Goal: Information Seeking & Learning: Find specific fact

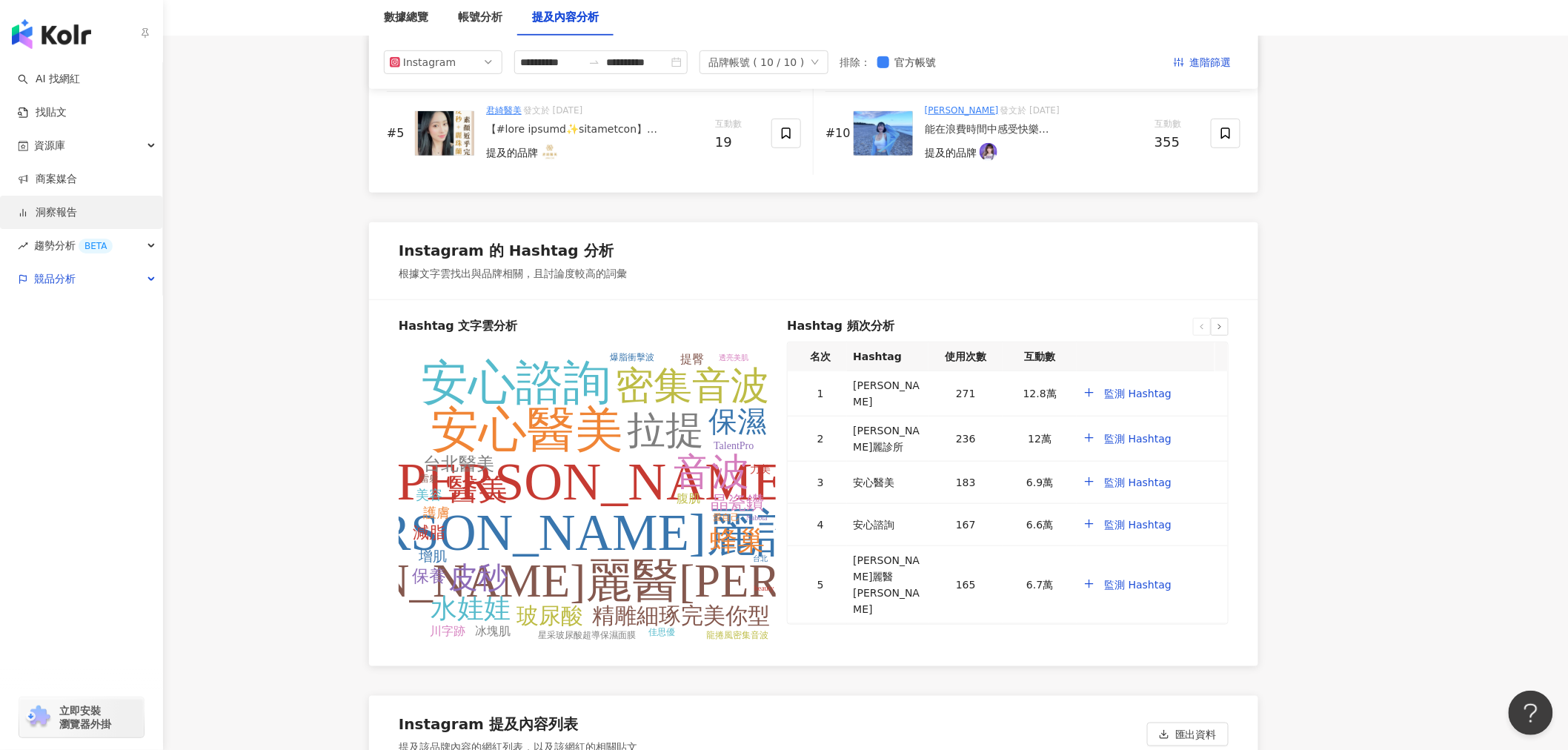
scroll to position [2663, 0]
click at [77, 218] on link "洞察報告" at bounding box center [47, 212] width 59 height 15
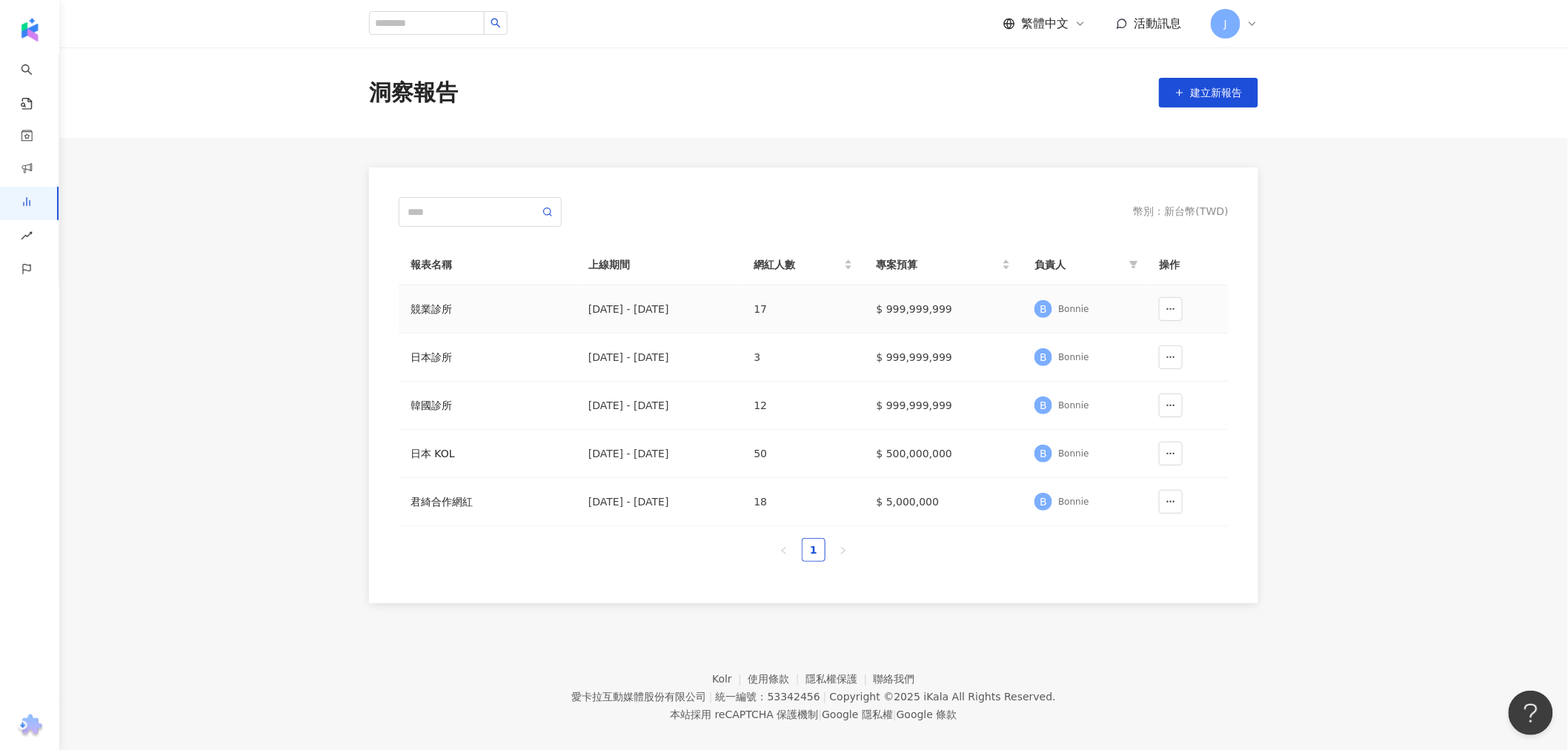
click at [416, 309] on div "競業診所" at bounding box center [487, 309] width 154 height 17
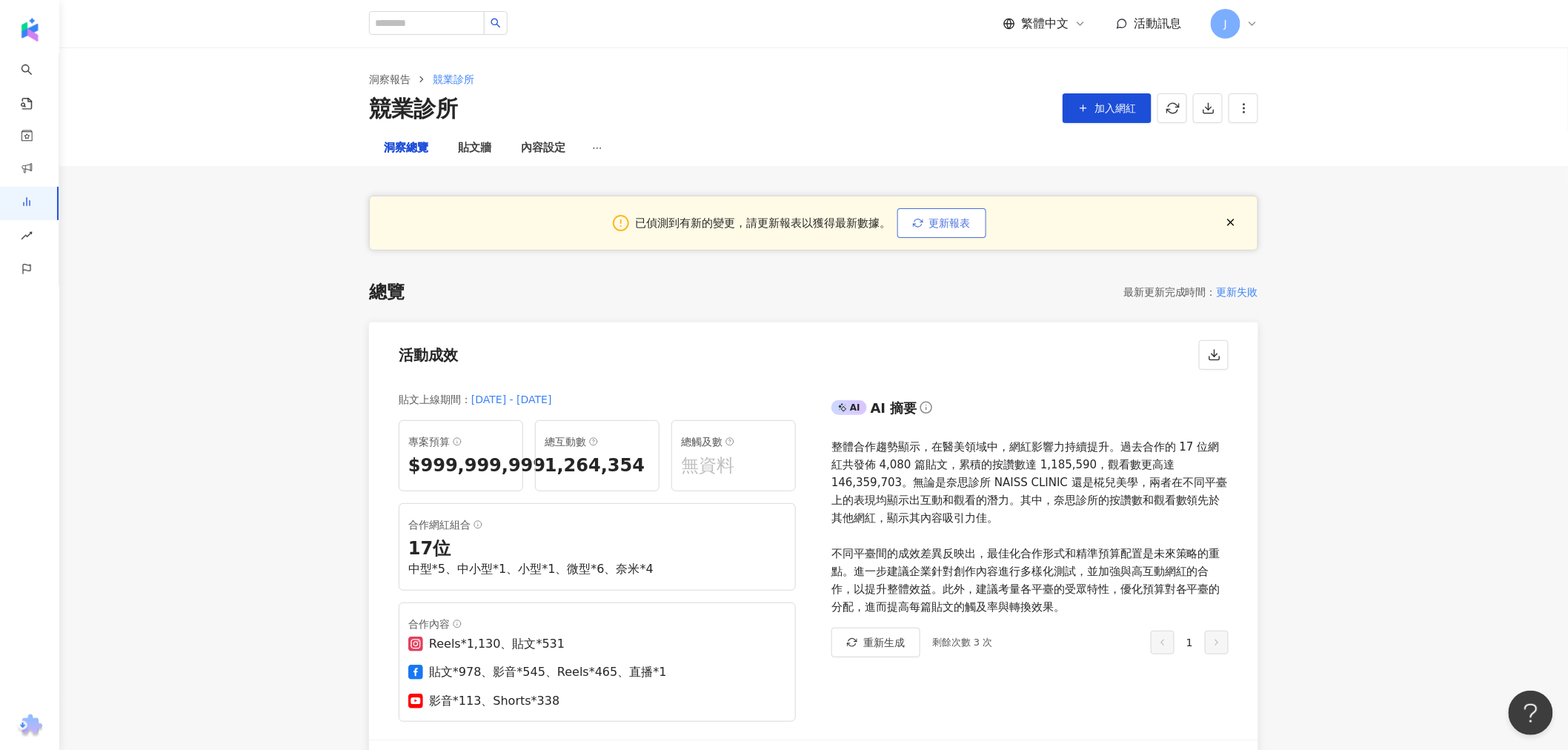
click at [957, 280] on div "總覽 最新更新完成時間 ： 更新失敗 活動成效 貼文上線期間 ： 2025/1/1 - 2025/8/19 專案預算 $999,999,999 總互動數 1,…" at bounding box center [813, 574] width 890 height 588
click at [937, 224] on span "更新報表" at bounding box center [951, 224] width 42 height 12
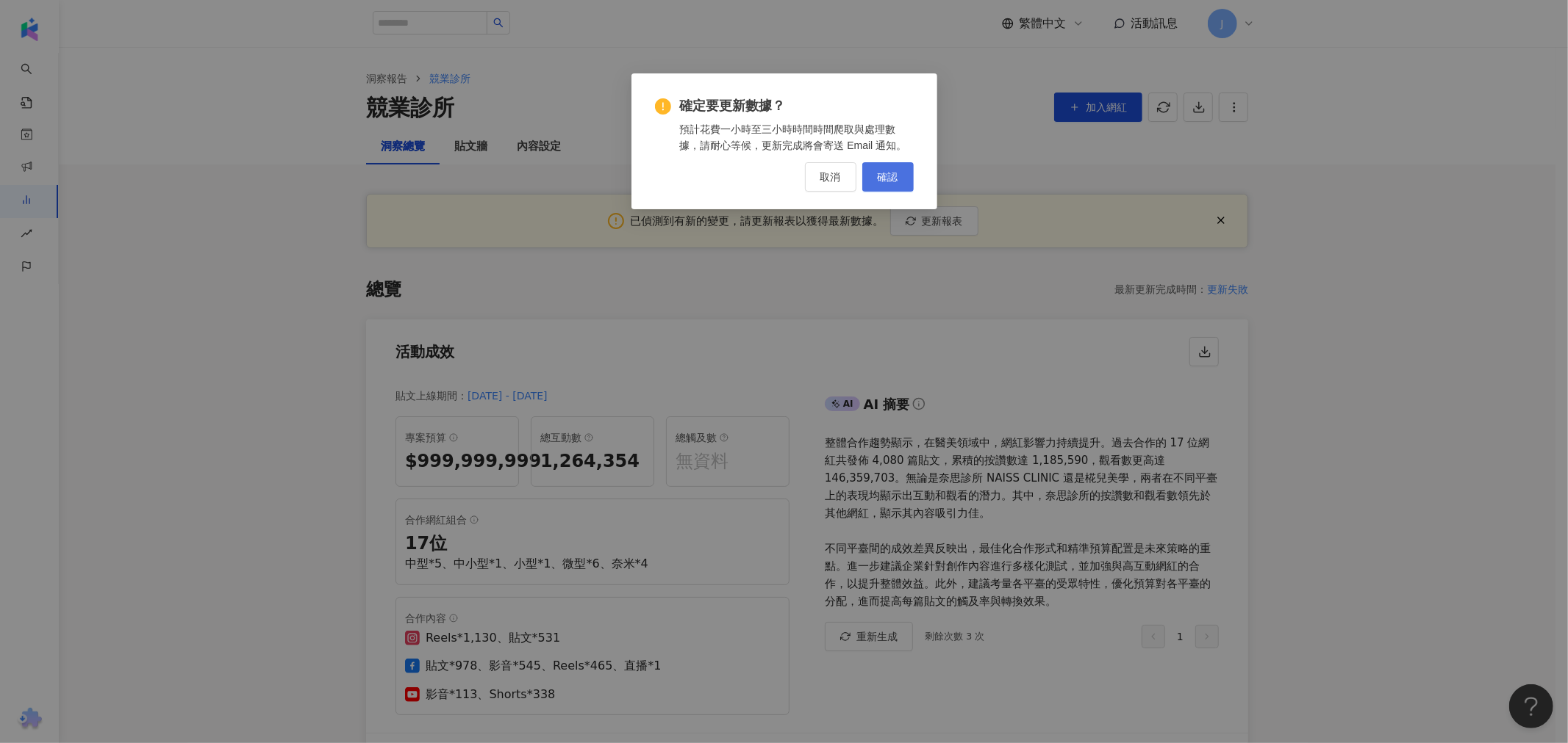
click at [885, 178] on span "確認" at bounding box center [888, 178] width 21 height 12
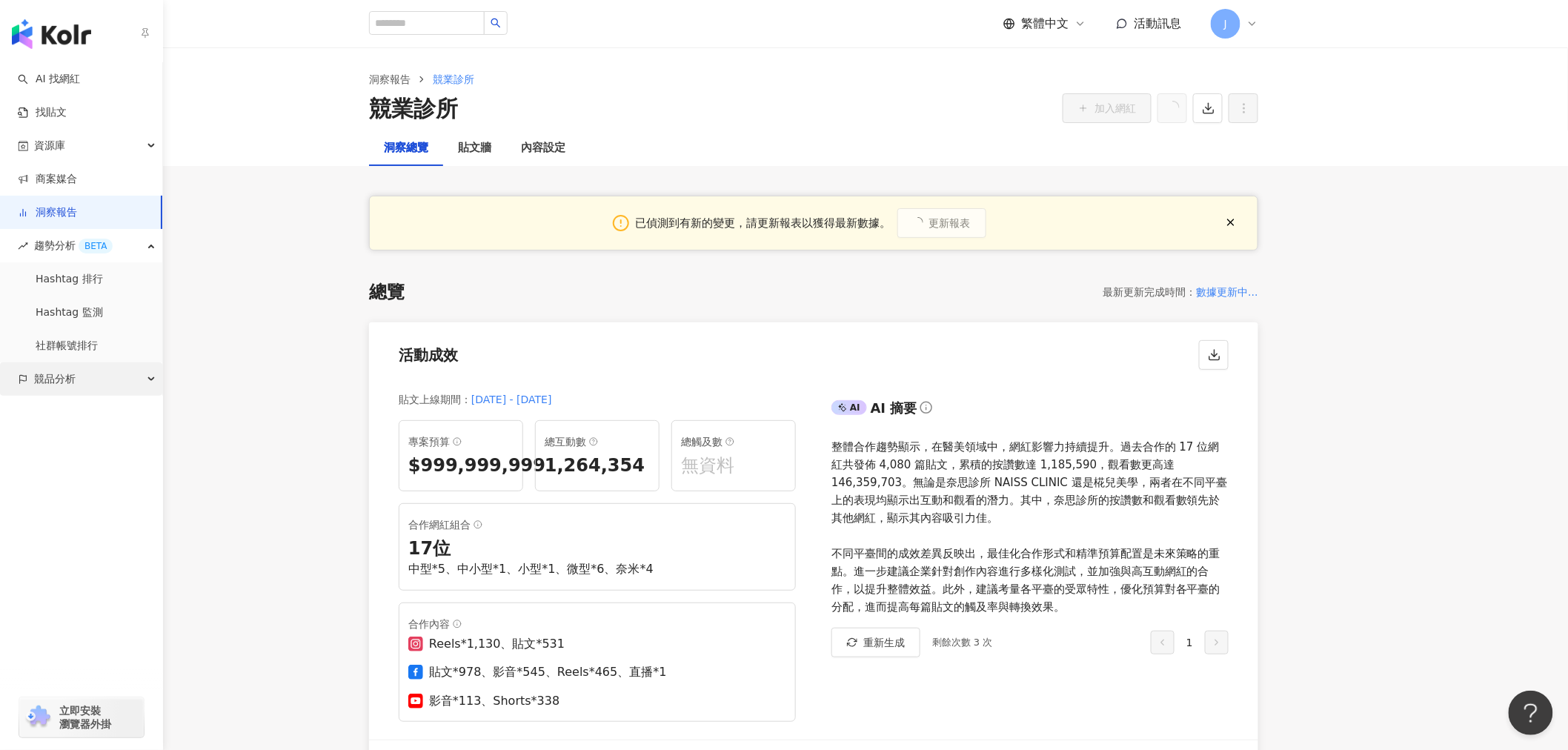
click at [129, 374] on div "競品分析" at bounding box center [81, 379] width 163 height 33
click at [108, 278] on div "競品分析" at bounding box center [81, 279] width 163 height 33
click at [56, 313] on link "品牌帳號分析" at bounding box center [67, 312] width 63 height 15
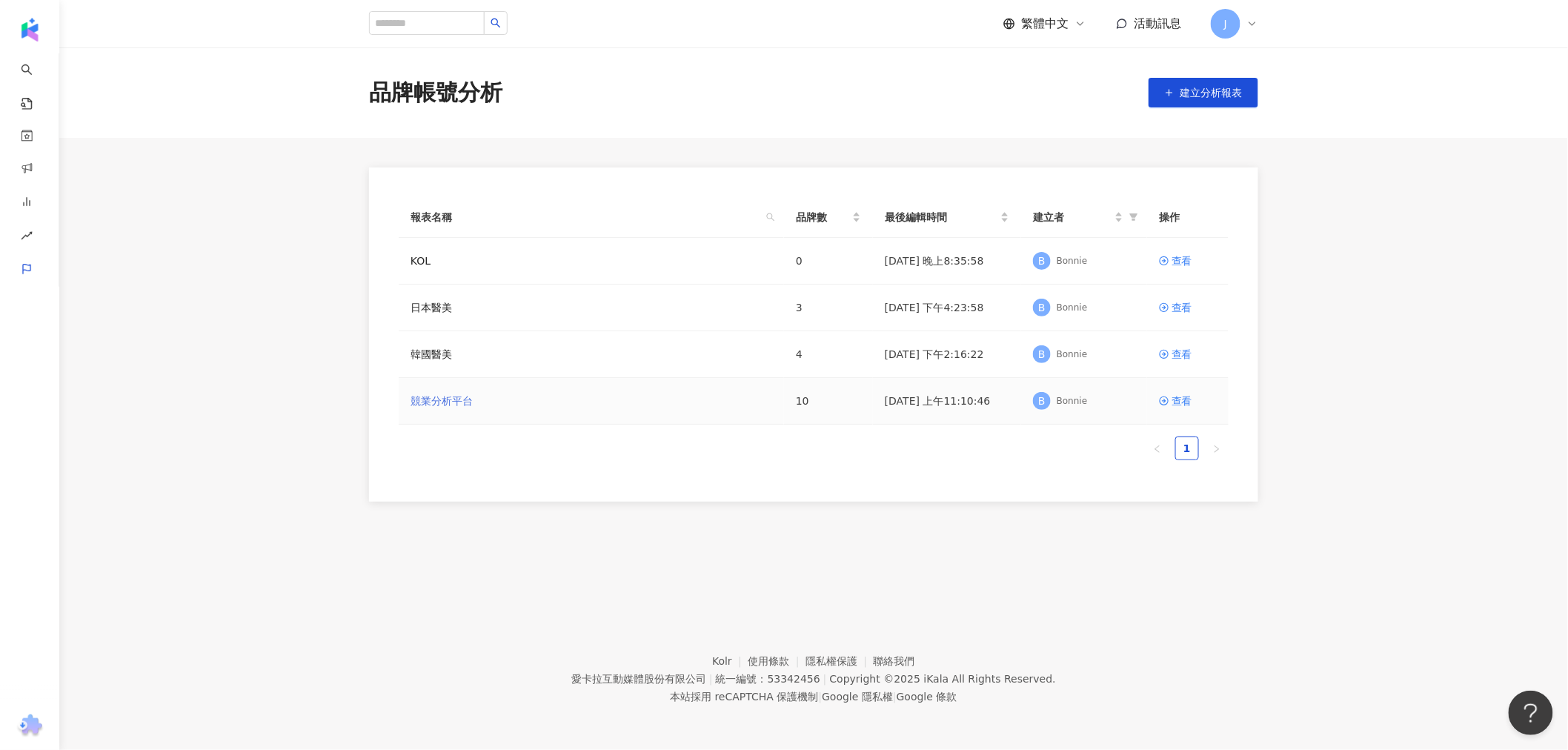
click at [427, 405] on link "競業分析平台" at bounding box center [442, 401] width 63 height 17
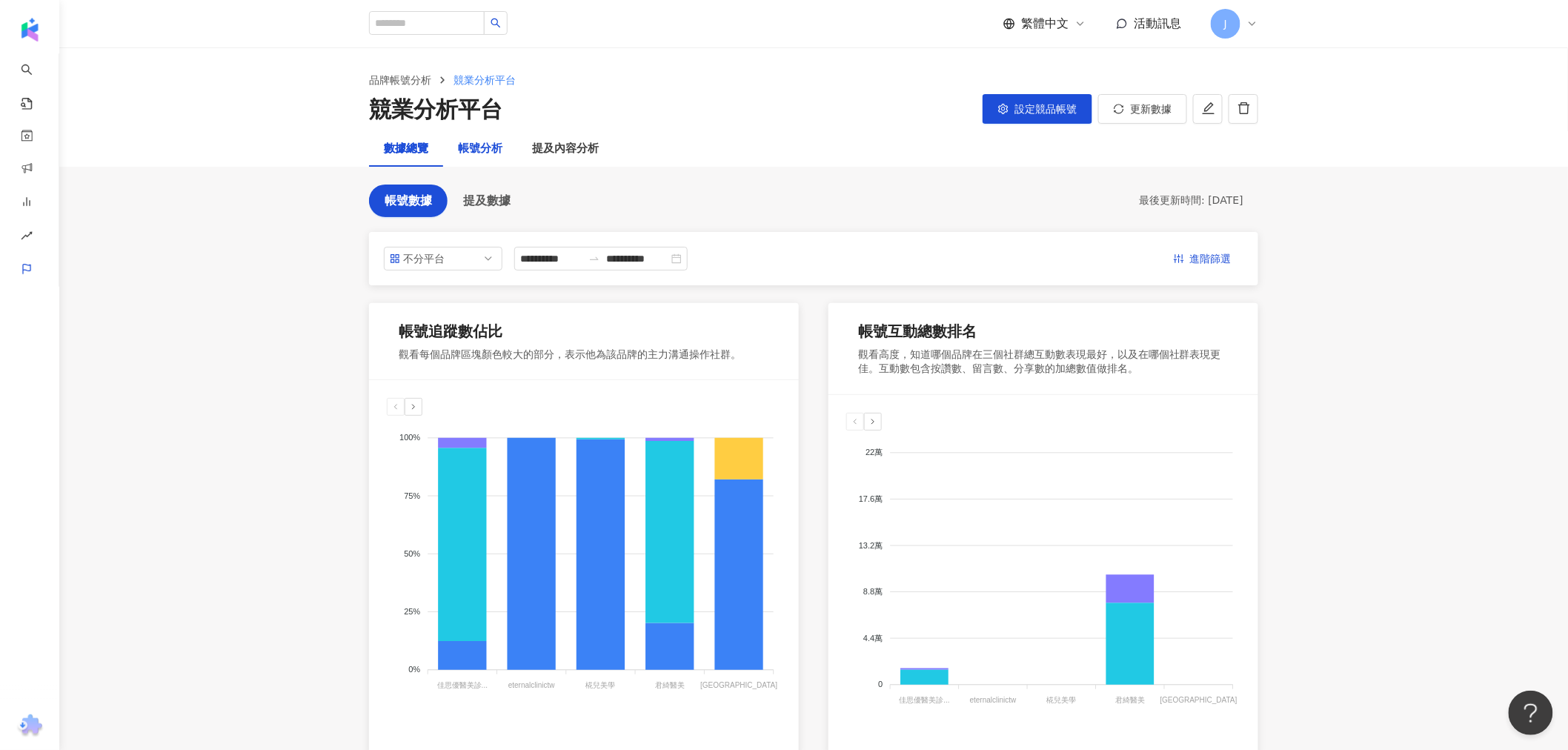
click at [477, 146] on div "帳號分析" at bounding box center [480, 149] width 44 height 17
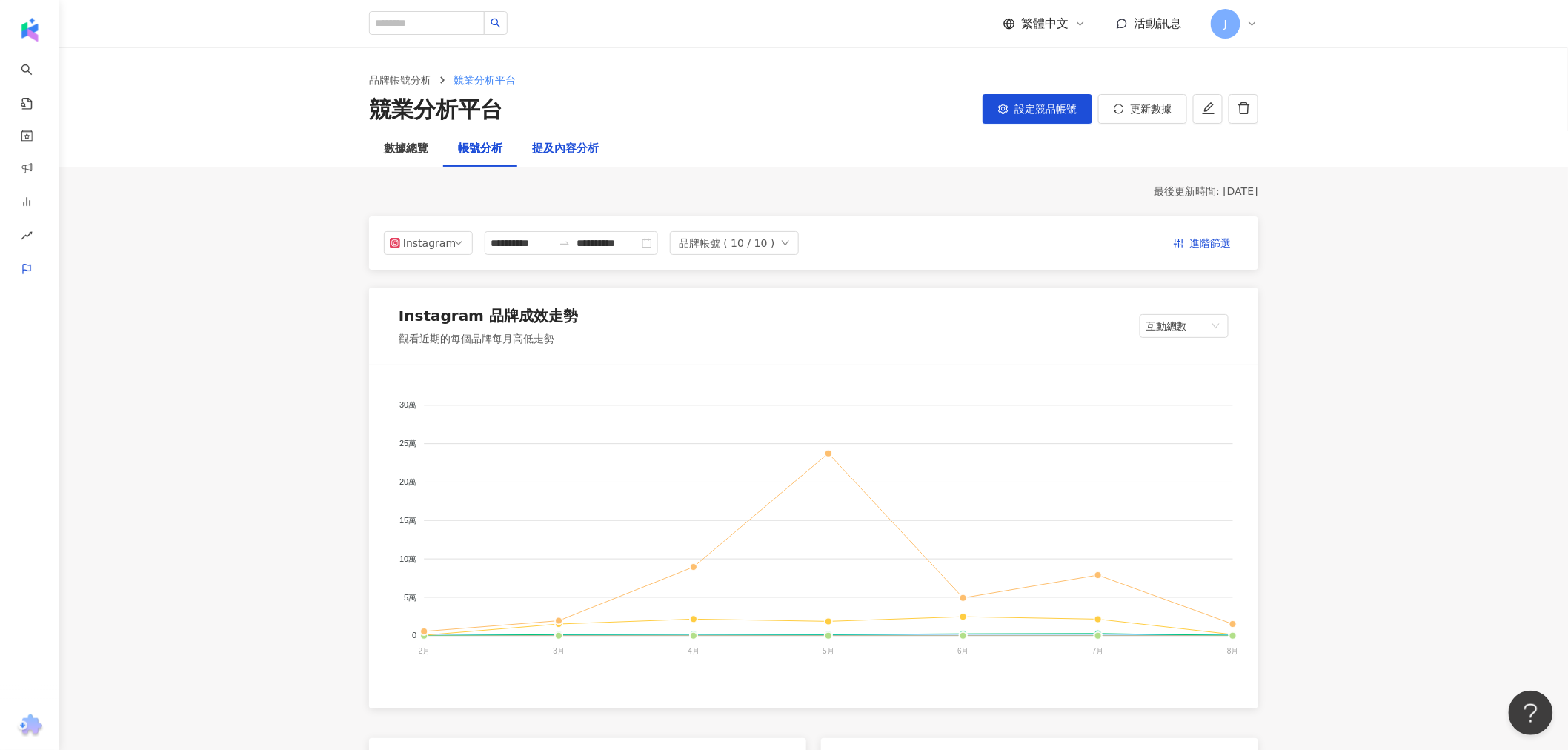
click at [554, 153] on div "提及內容分析" at bounding box center [565, 149] width 67 height 17
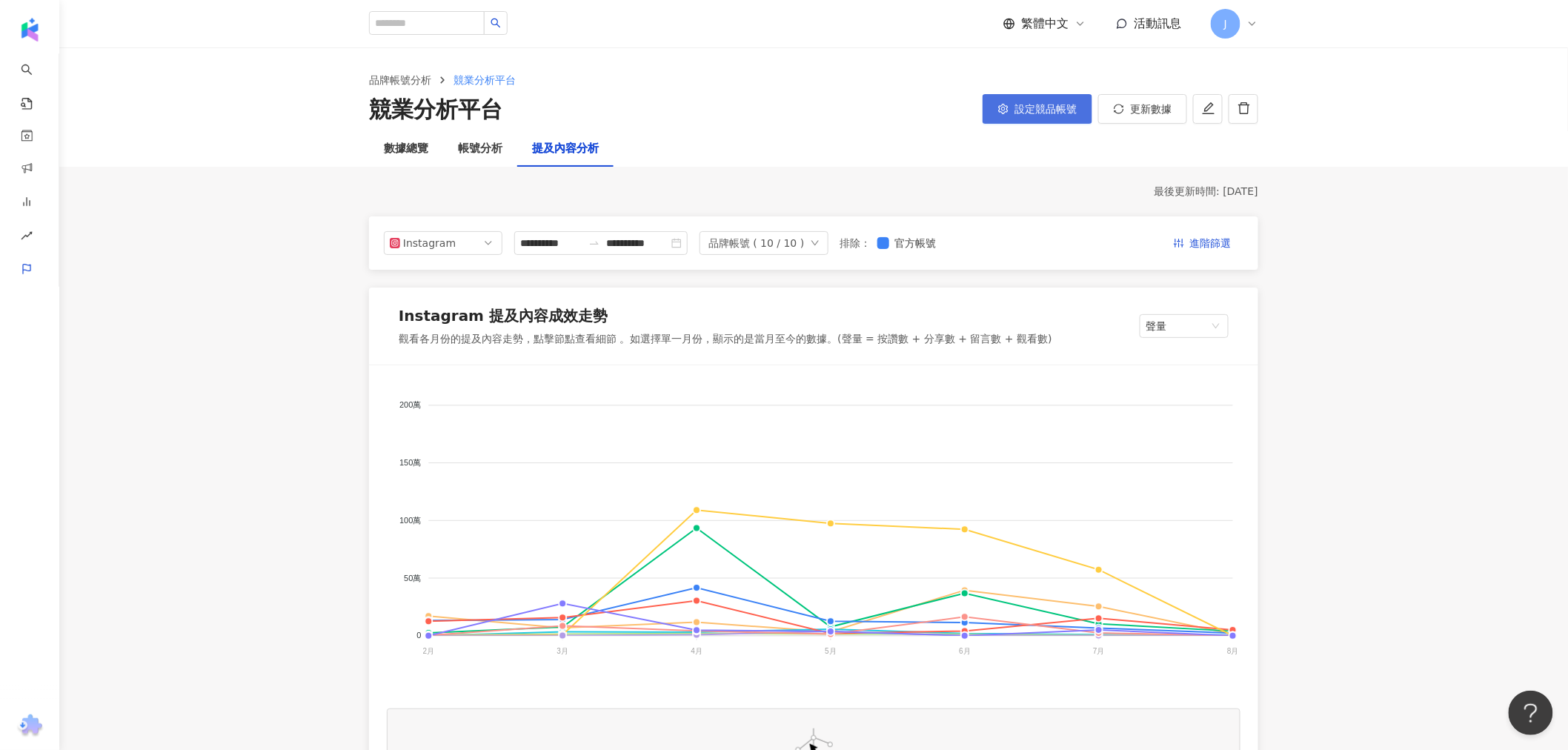
click at [1080, 109] on button "設定競品帳號" at bounding box center [1038, 109] width 110 height 30
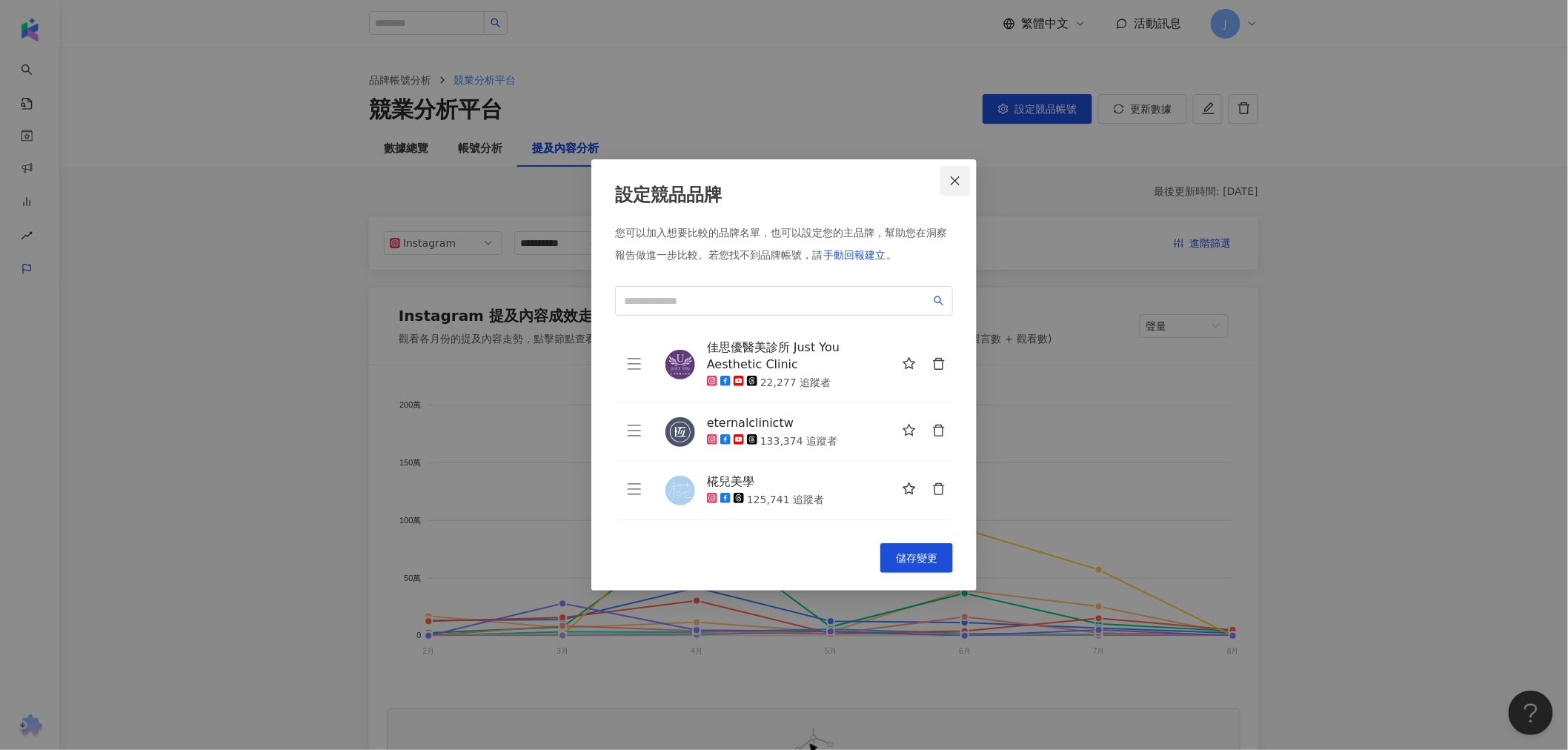
click at [960, 182] on icon "close" at bounding box center [956, 181] width 12 height 12
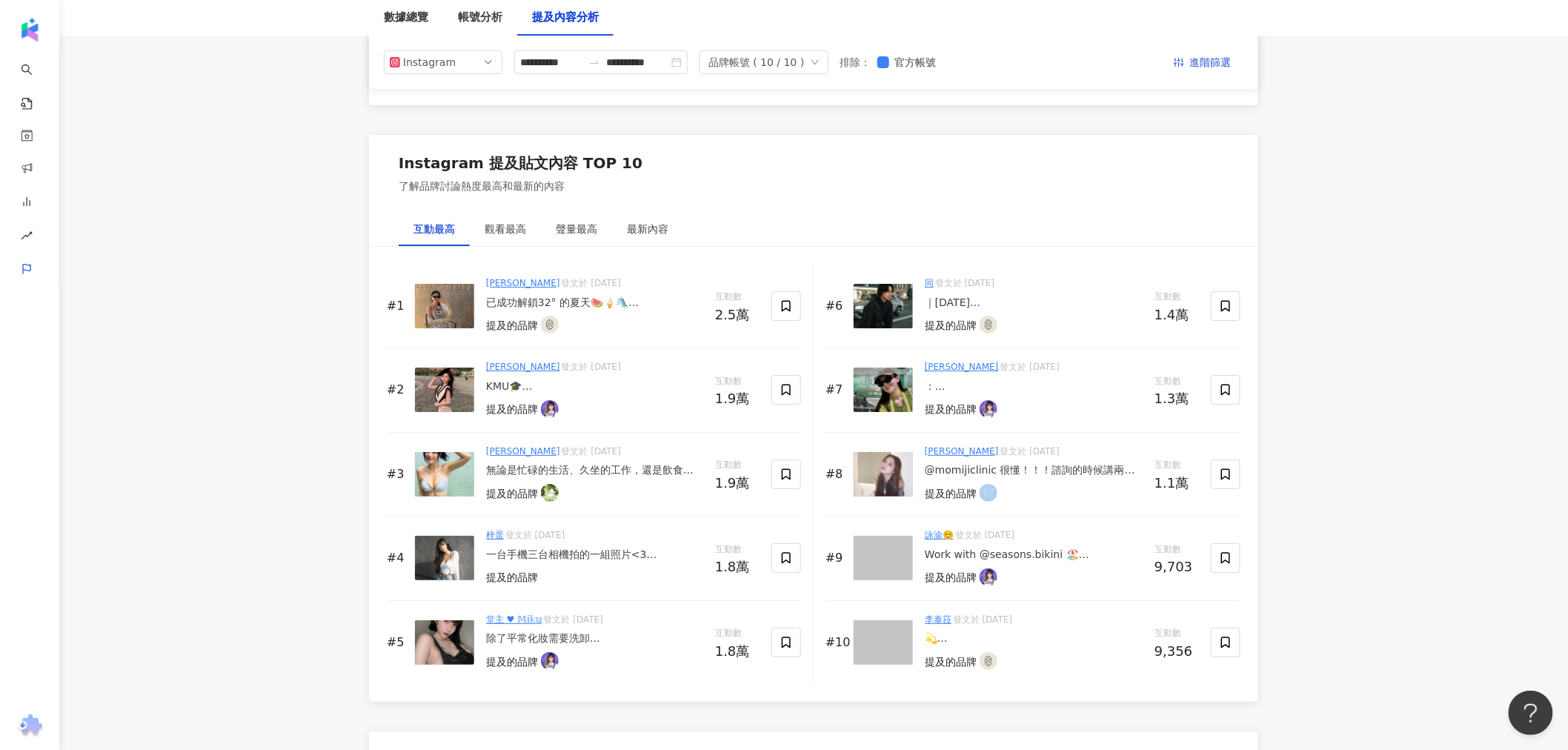
scroll to position [2141, 0]
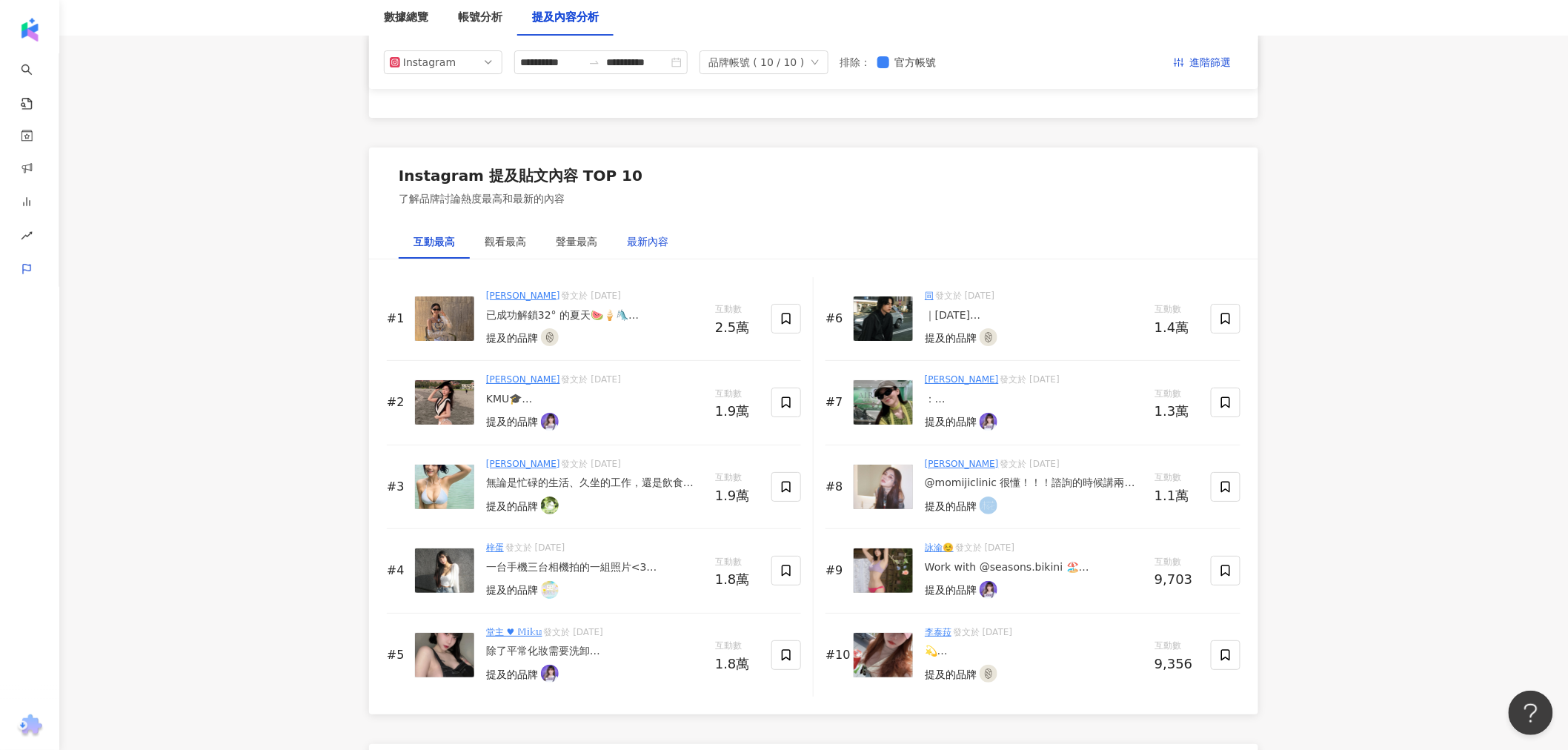
click at [646, 239] on div "最新內容" at bounding box center [648, 241] width 42 height 17
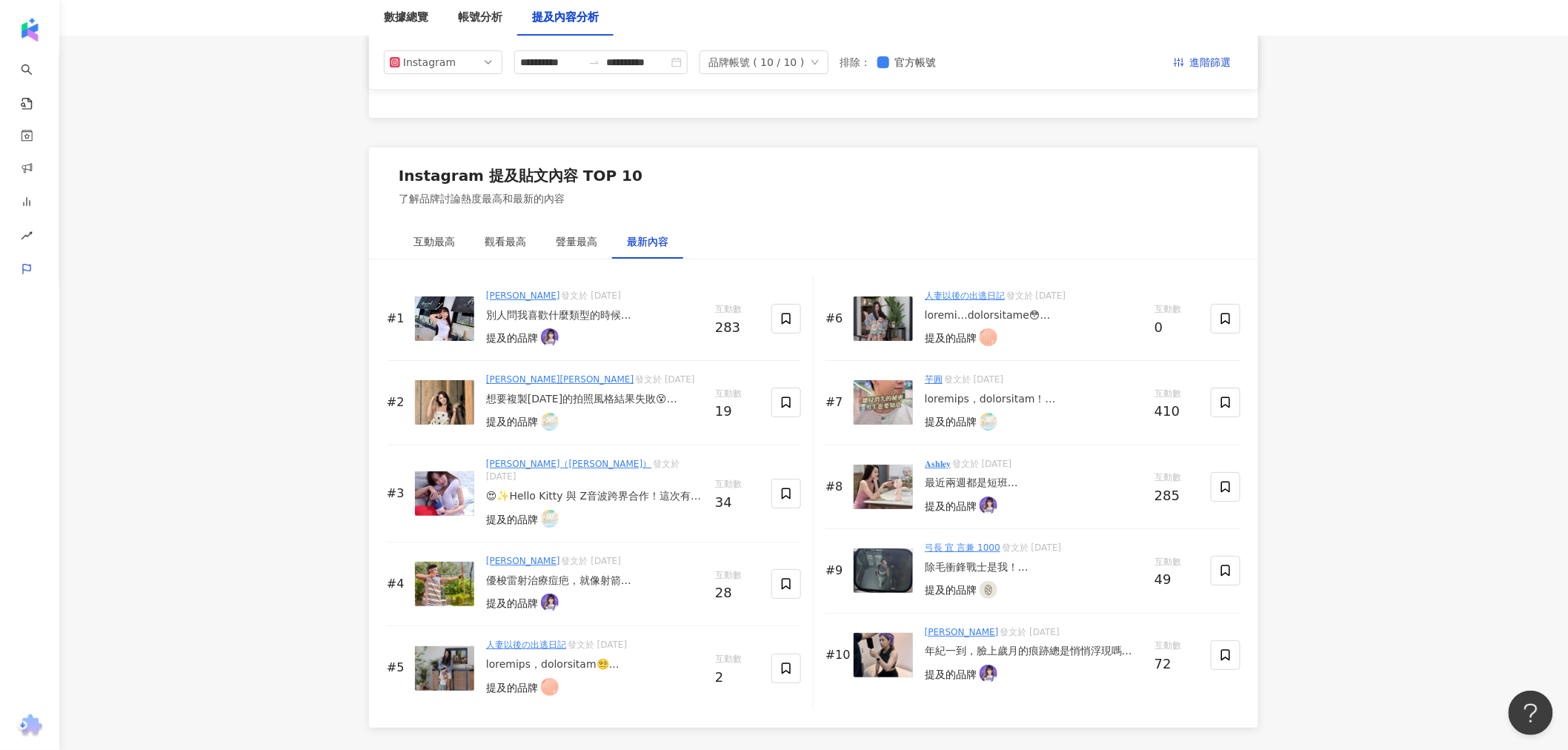
click at [598, 319] on div "別人問我喜歡什麼類型的時候 我又開始形容你了😌 - 法令紋真的很容易讓人看起來累累的… 第一次諮詢晶瓷鑽無針玻尿酸 不用針就能補水 過程比想像中輕鬆舒服～ 做…" at bounding box center [595, 316] width 217 height 15
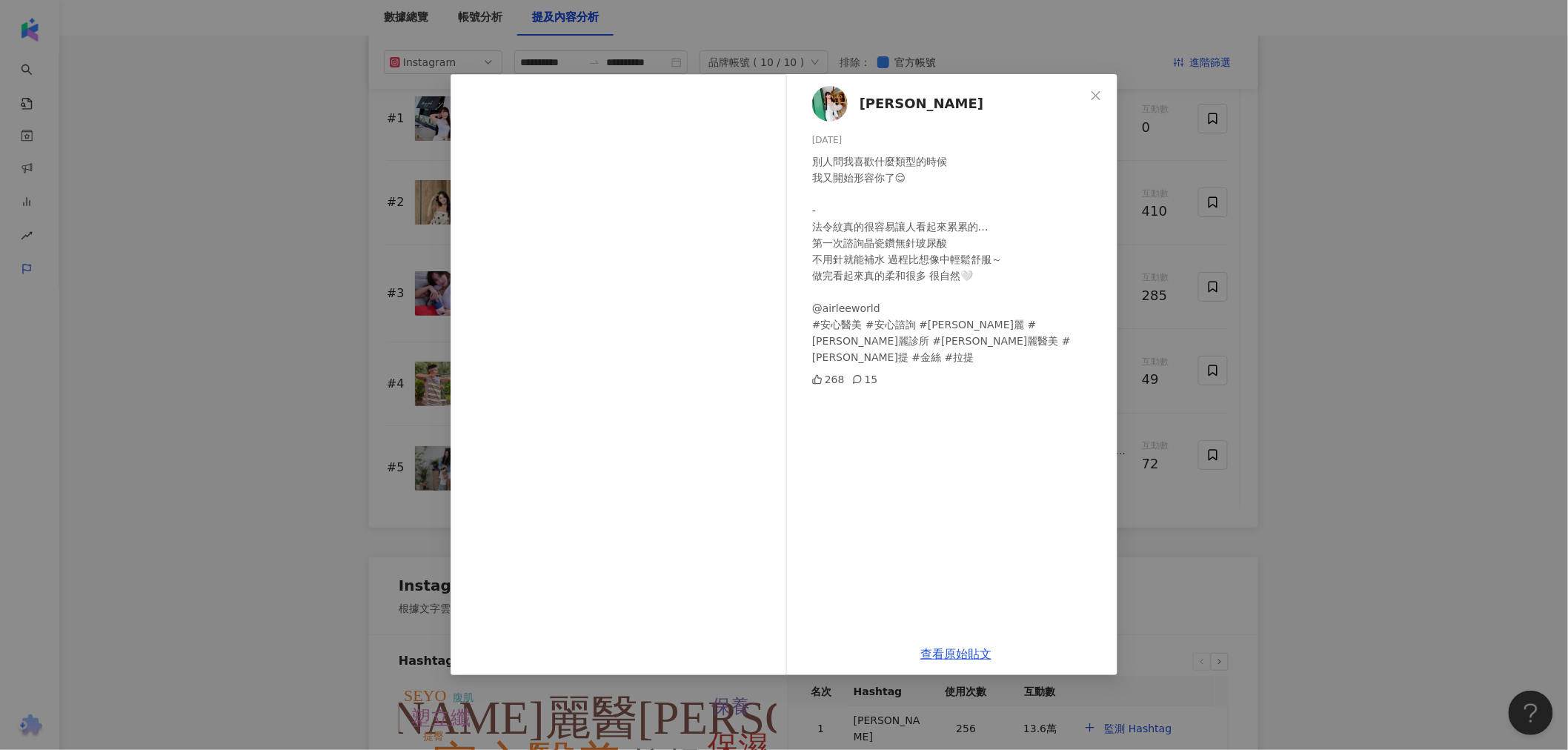
scroll to position [2307, 0]
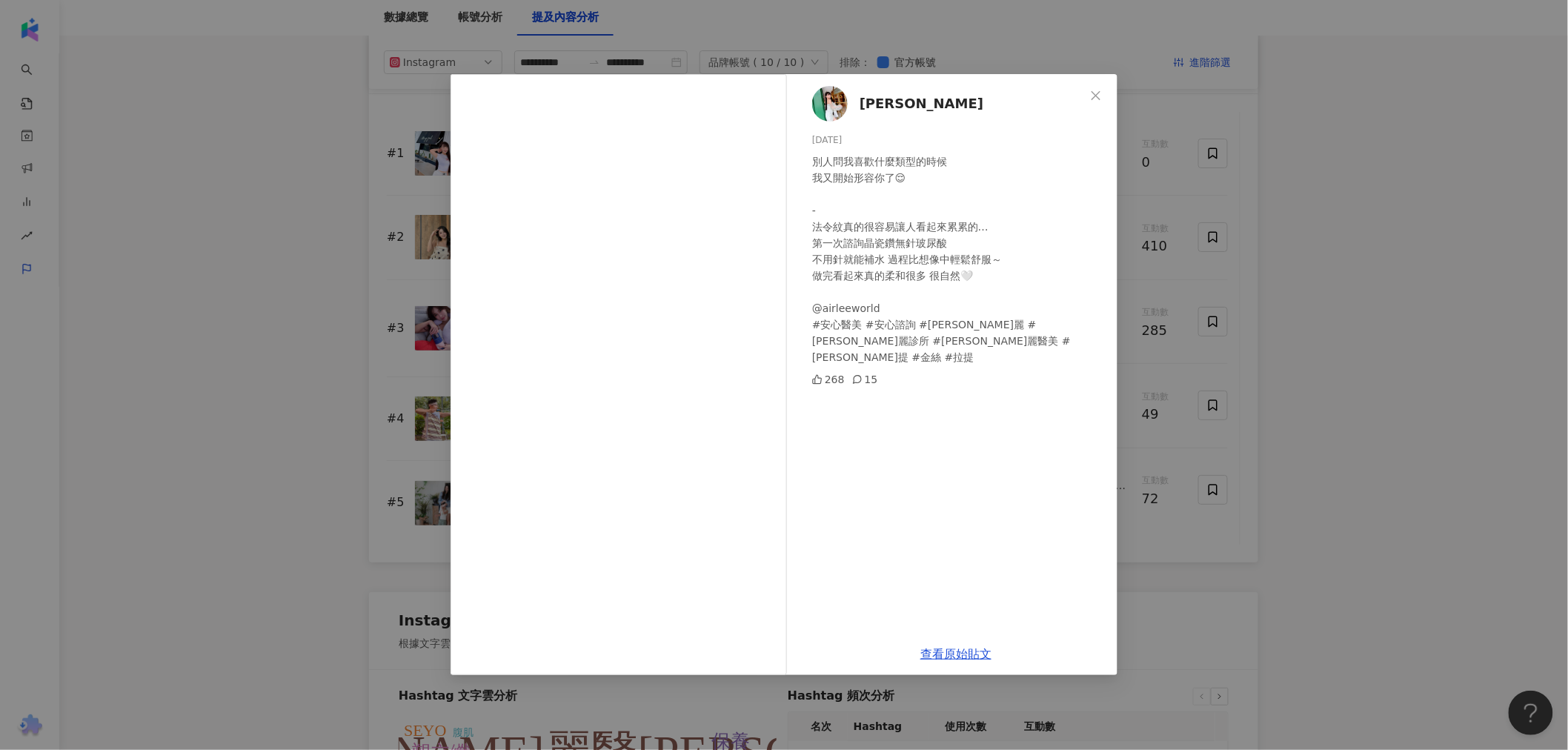
click at [1092, 87] on button "Close" at bounding box center [1096, 96] width 30 height 30
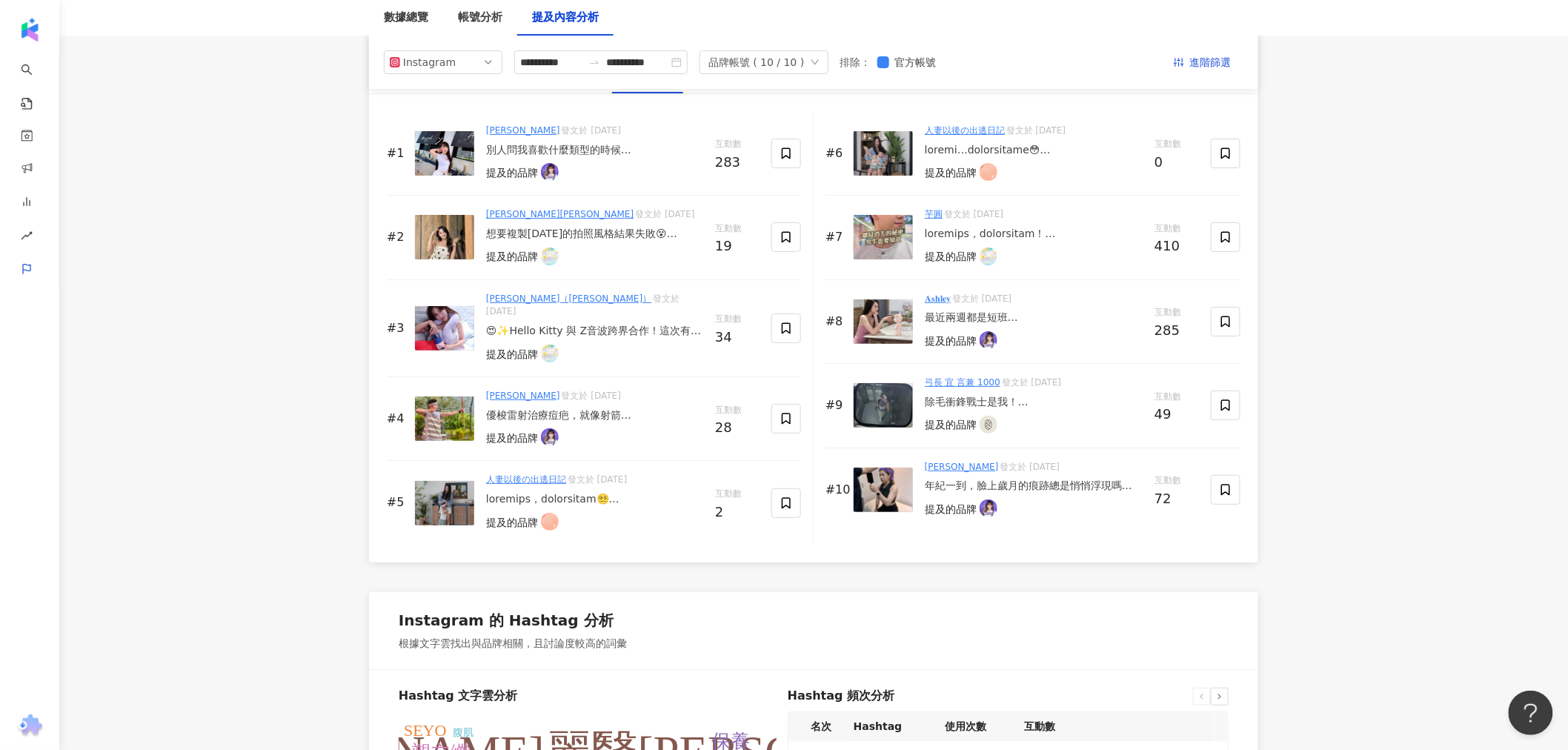
click at [574, 233] on div "想要複製[DATE]的拍照風格結果失敗😵 果然歲月不饒人，拍不出戀愛感 但沒有女生不喜歡變漂亮💕 Hello Kitty × Z音波 跨界聯名來啦 (*≧ω≦…" at bounding box center [595, 234] width 217 height 15
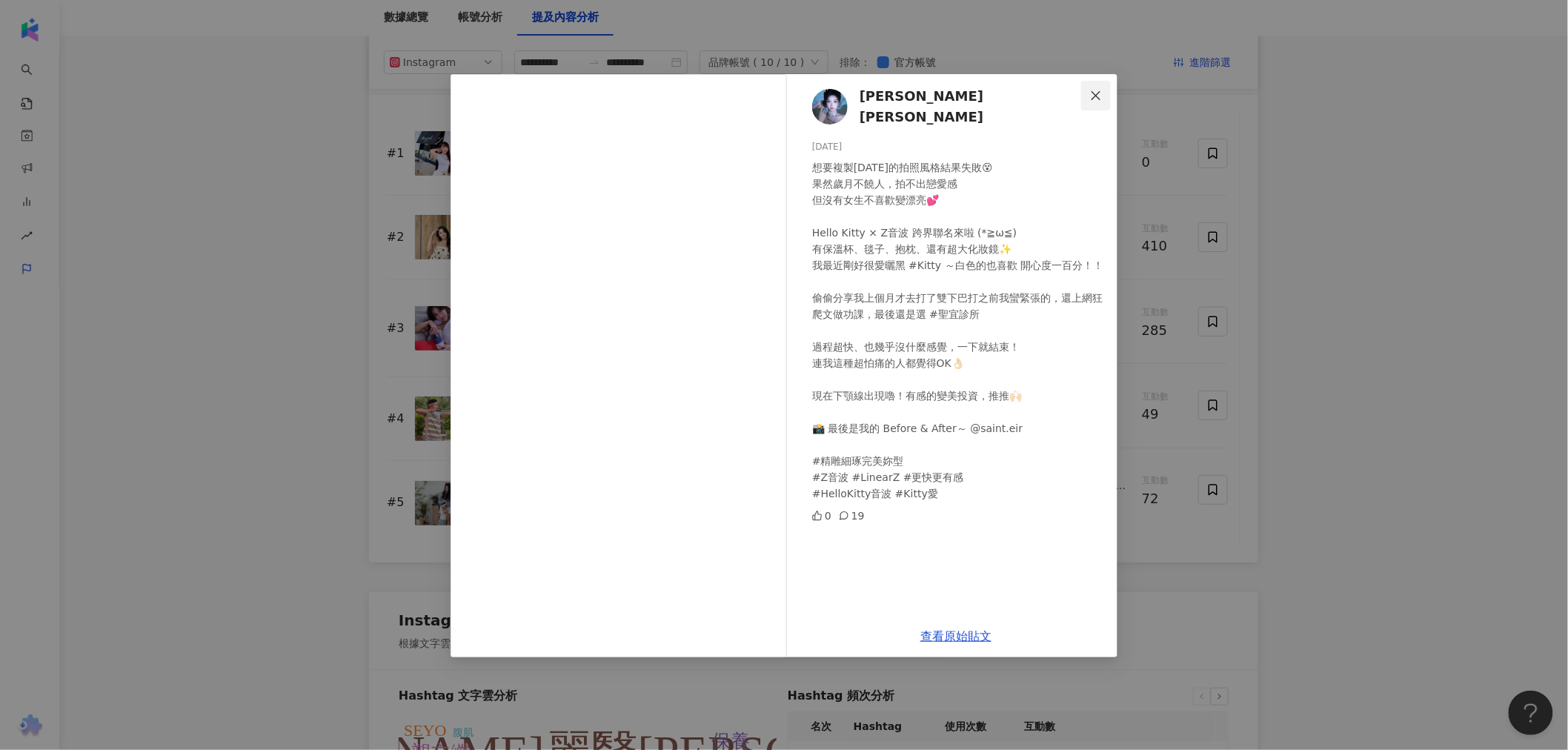
click at [1109, 90] on span "Close" at bounding box center [1096, 96] width 30 height 12
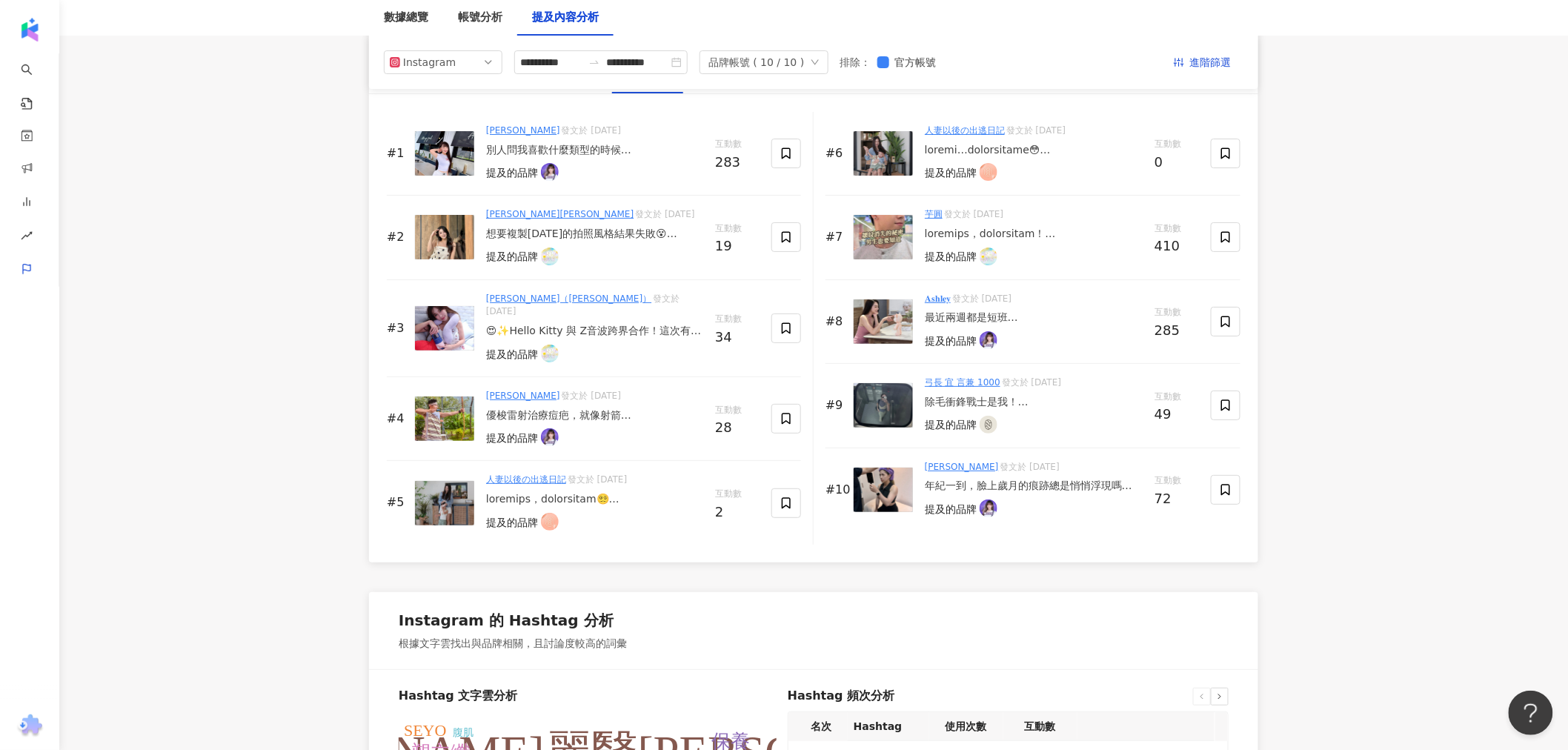
click at [644, 324] on div "😍✨Hello Kitty 與 Z音波跨界合作！這次有Kitty的毯子、保溫杯 、造型頸枕、 化妝鏡， Kitty保溫杯冬天超級實用又好看，造型頸枕躺起來也很…" at bounding box center [595, 331] width 217 height 15
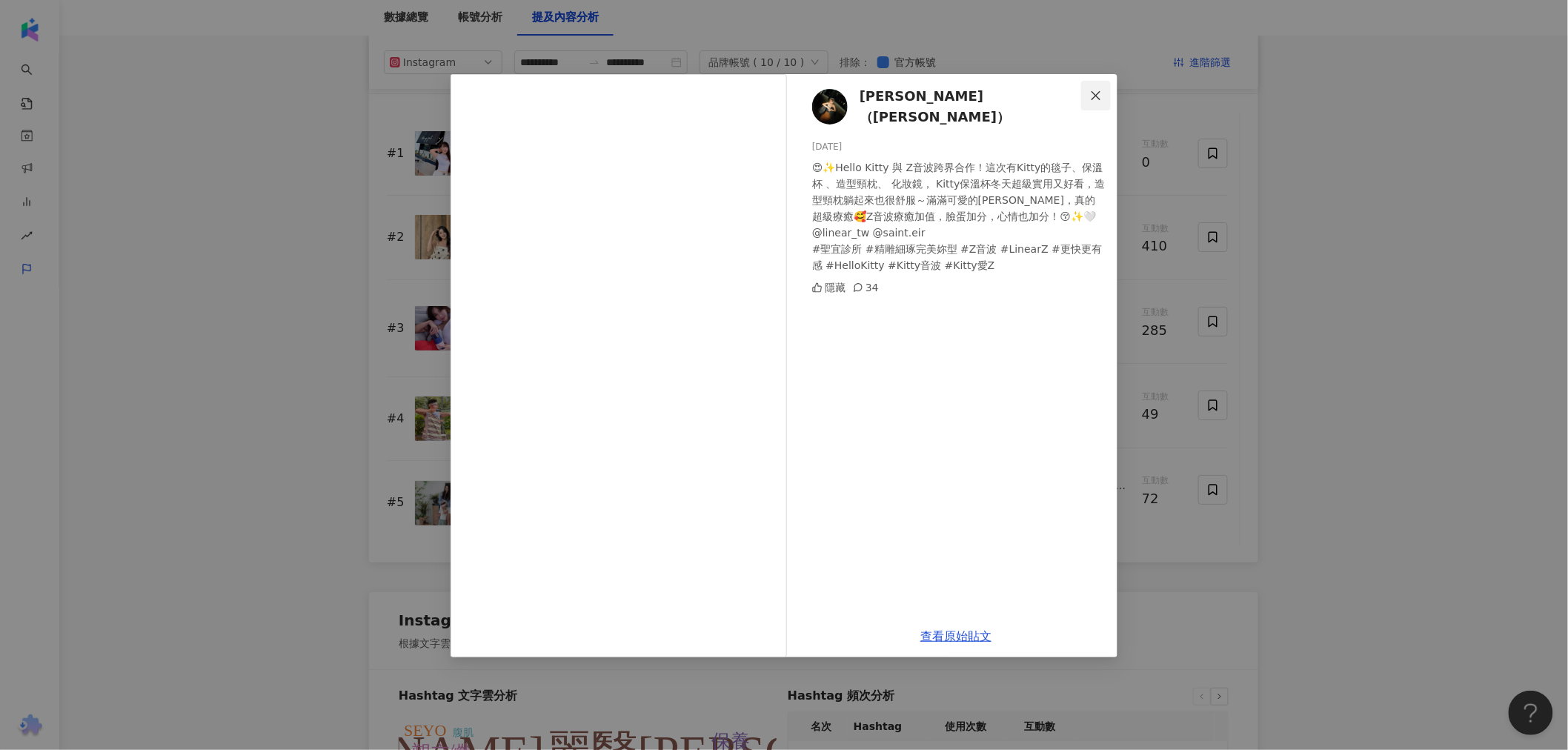
click at [1095, 95] on icon "close" at bounding box center [1097, 96] width 12 height 12
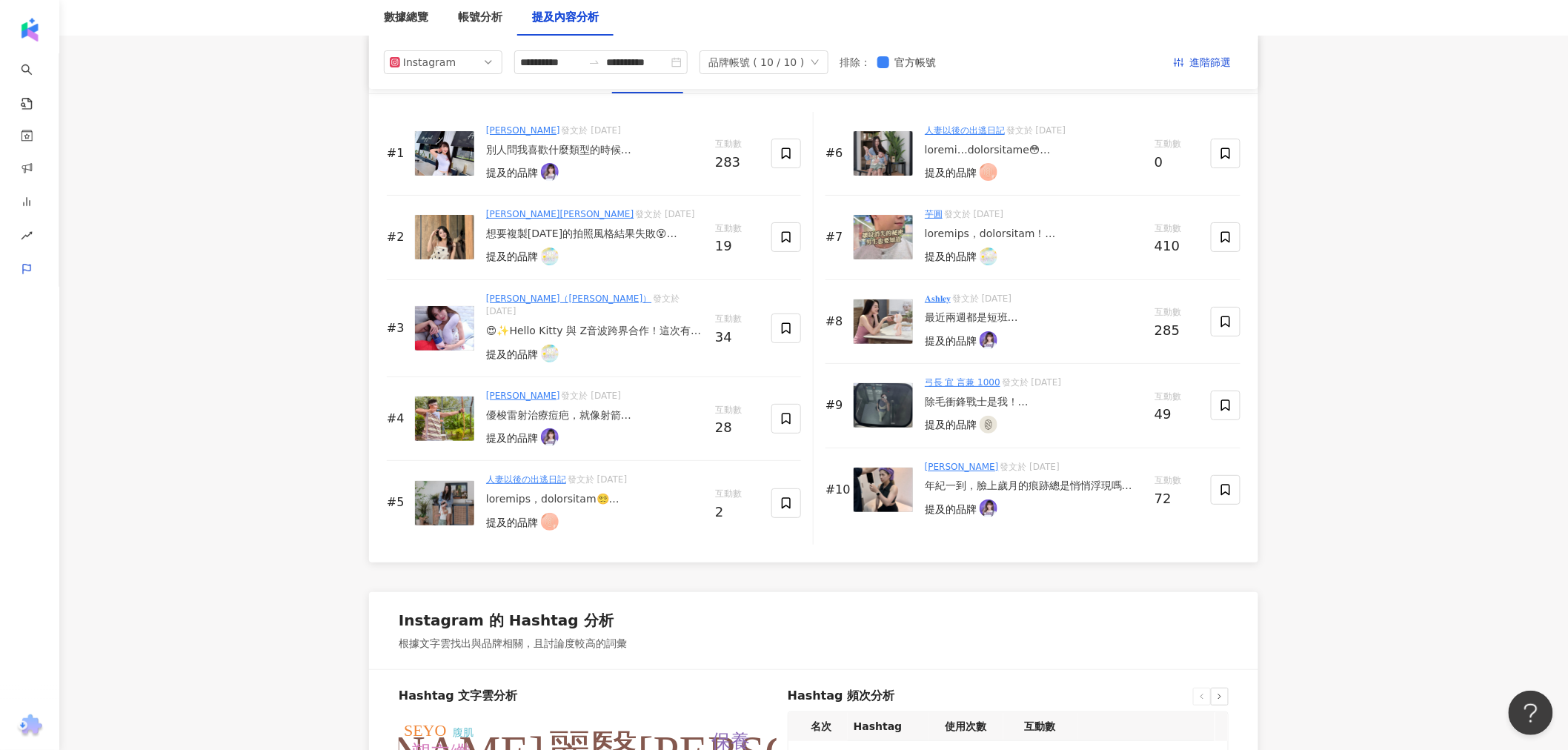
click at [588, 409] on div "優梭雷射治療痘疤，就像射箭 專注、穩定、瞄準目標，打擊疤痕組織。 照片是完成第二次優梭雷射， 這次是[PERSON_NAME]醫師施打， 術後第五天的我。 這…" at bounding box center [595, 416] width 217 height 15
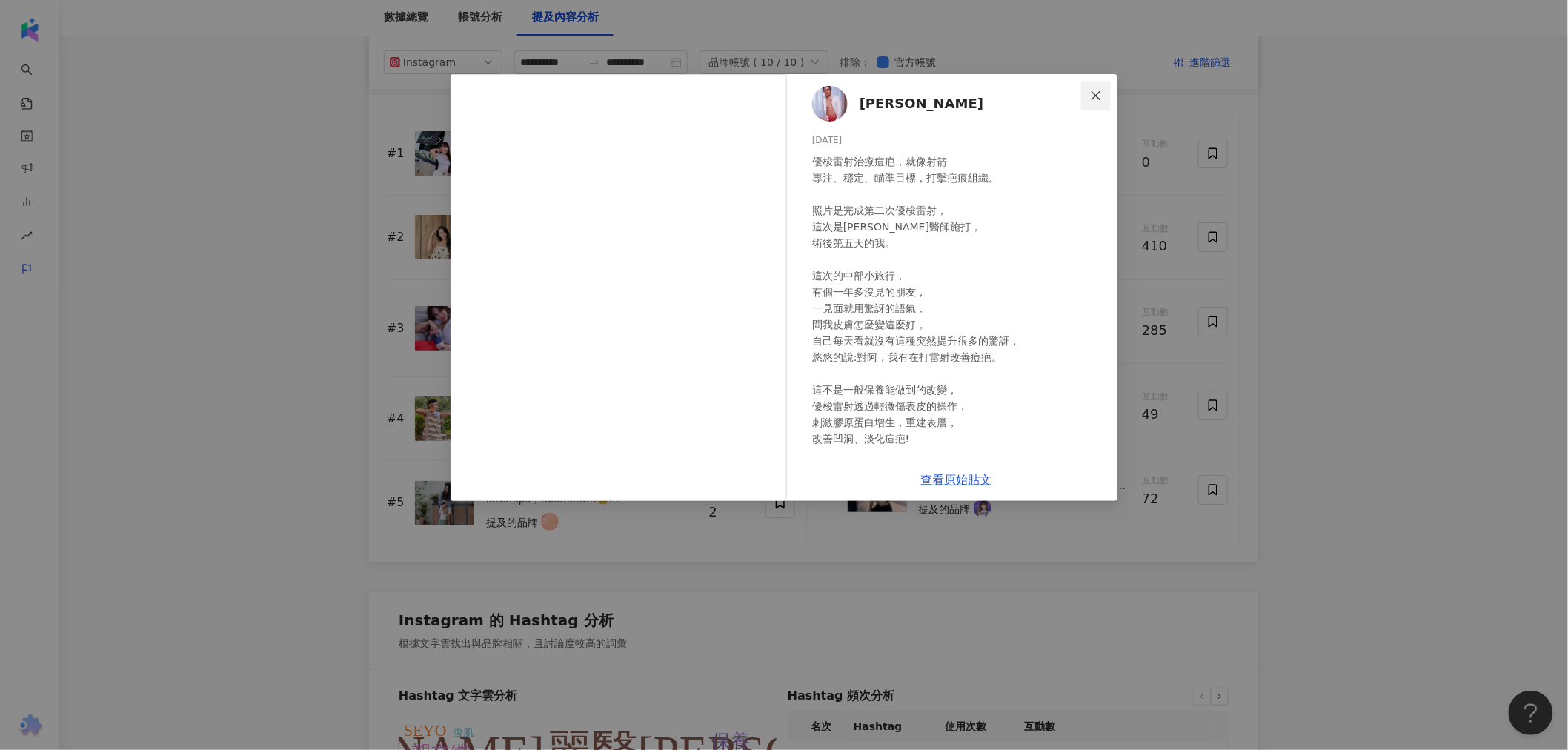
click at [1101, 87] on button "Close" at bounding box center [1096, 96] width 30 height 30
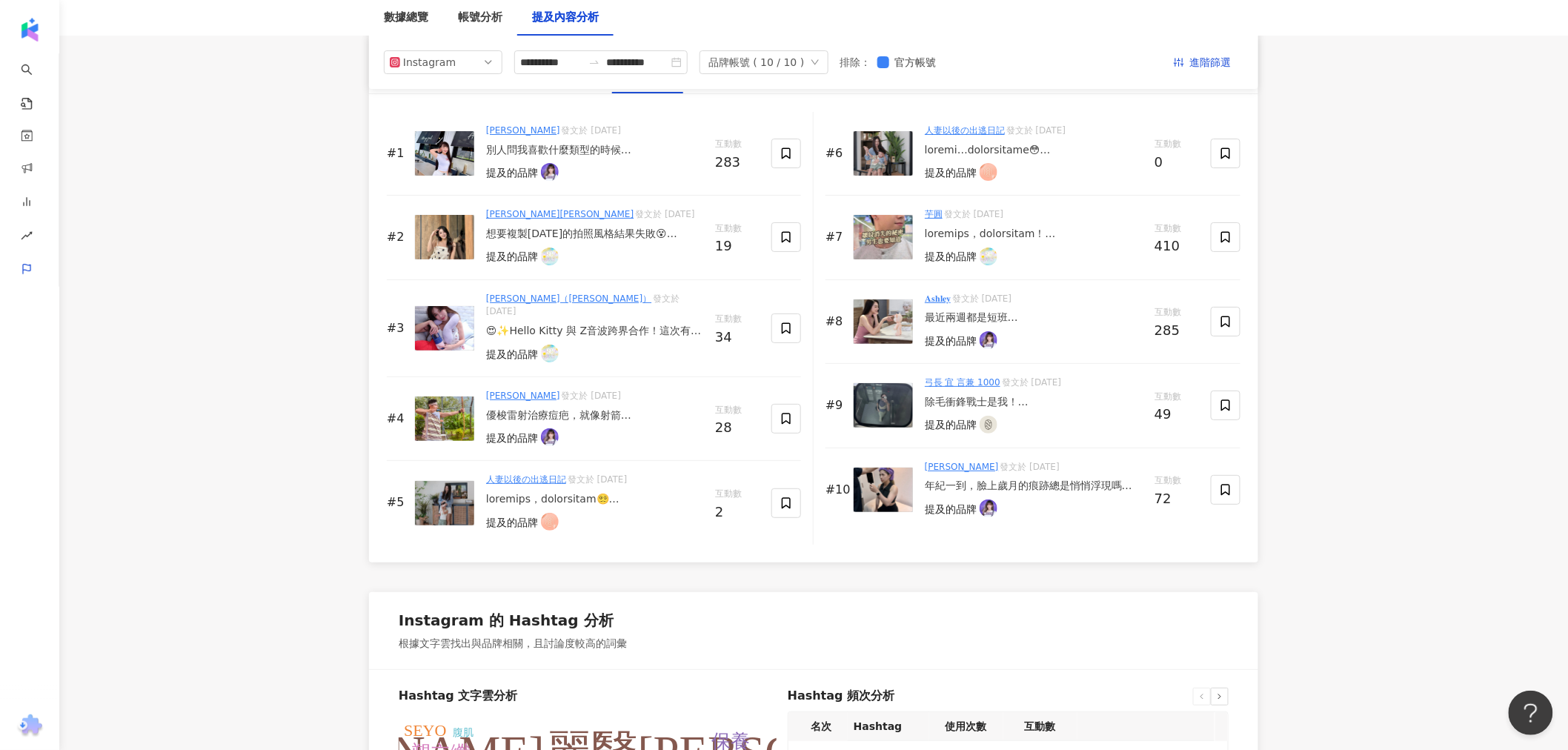
click at [603, 492] on div at bounding box center [595, 499] width 217 height 15
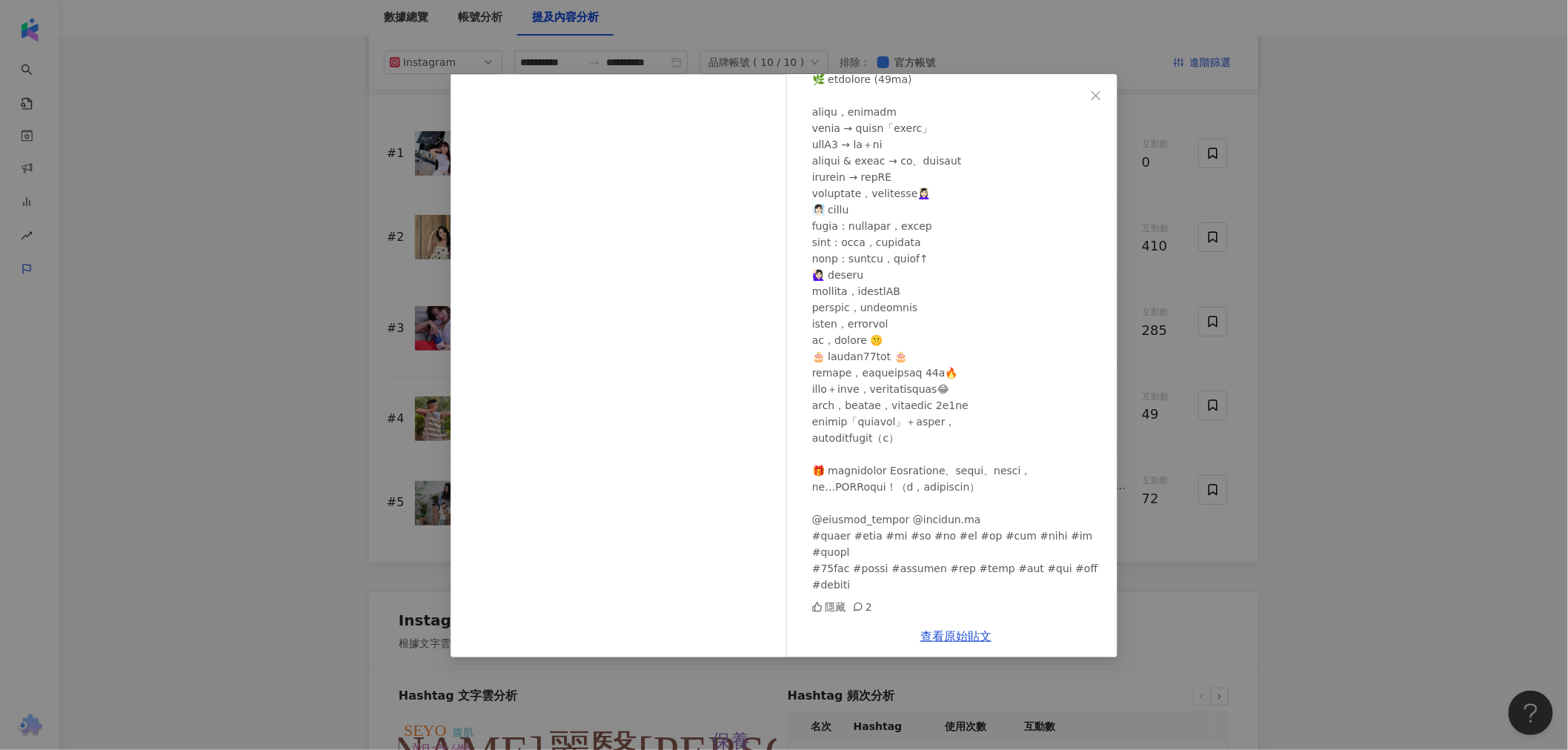
scroll to position [146, 0]
click at [1091, 92] on icon "close" at bounding box center [1097, 96] width 12 height 12
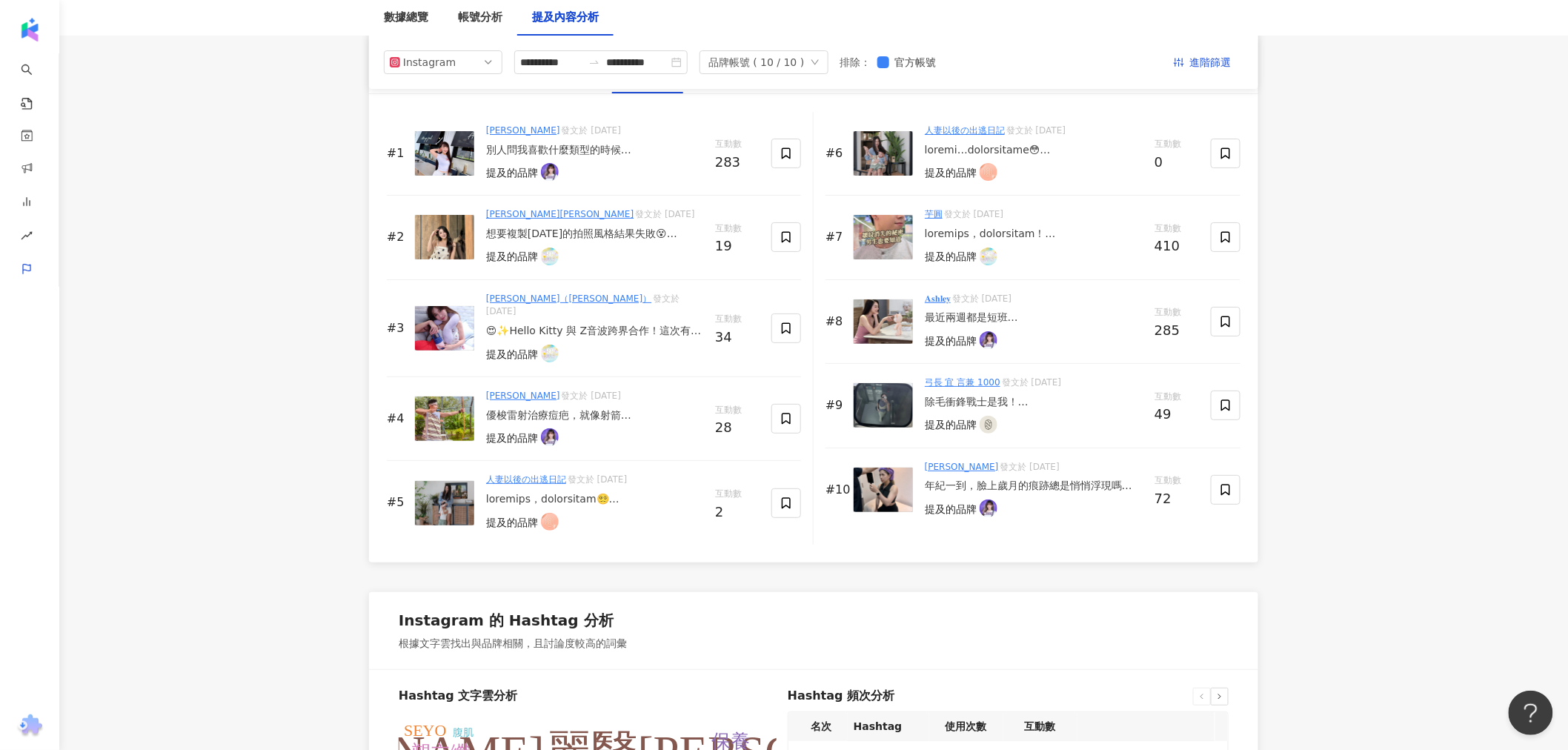
click at [1017, 151] on div at bounding box center [1034, 150] width 218 height 15
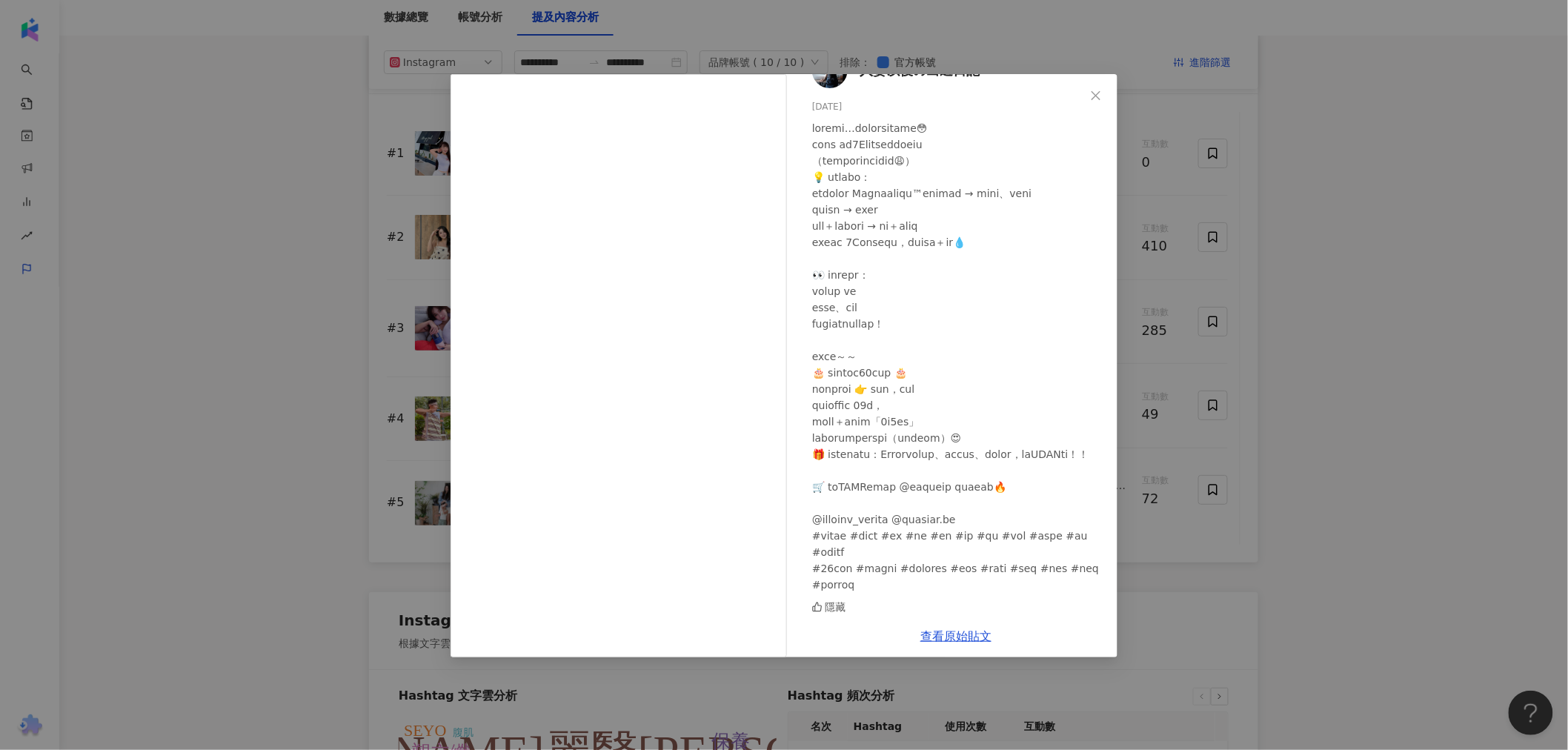
scroll to position [64, 0]
click at [1096, 93] on icon "close" at bounding box center [1097, 96] width 12 height 12
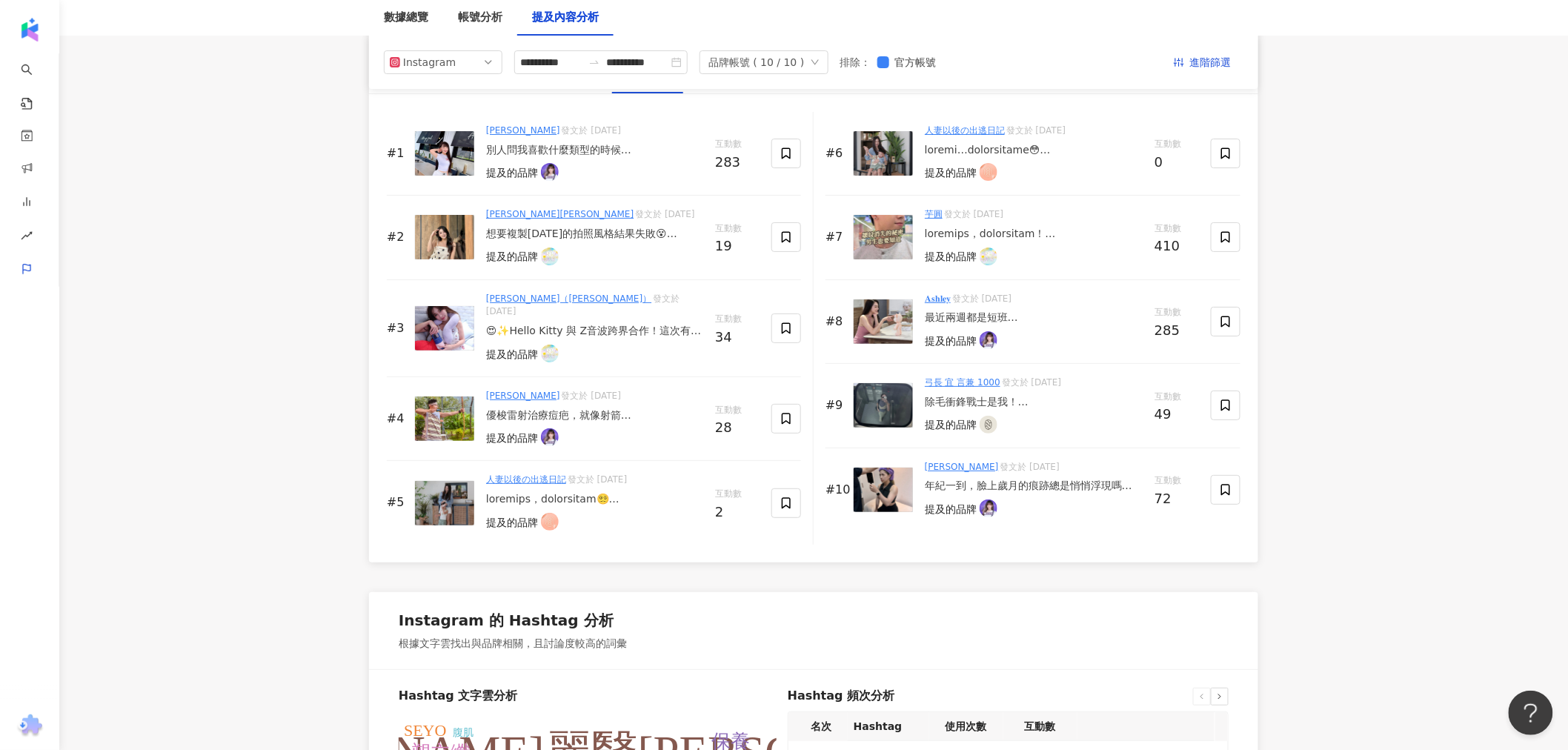
click at [1052, 233] on div at bounding box center [1034, 234] width 218 height 15
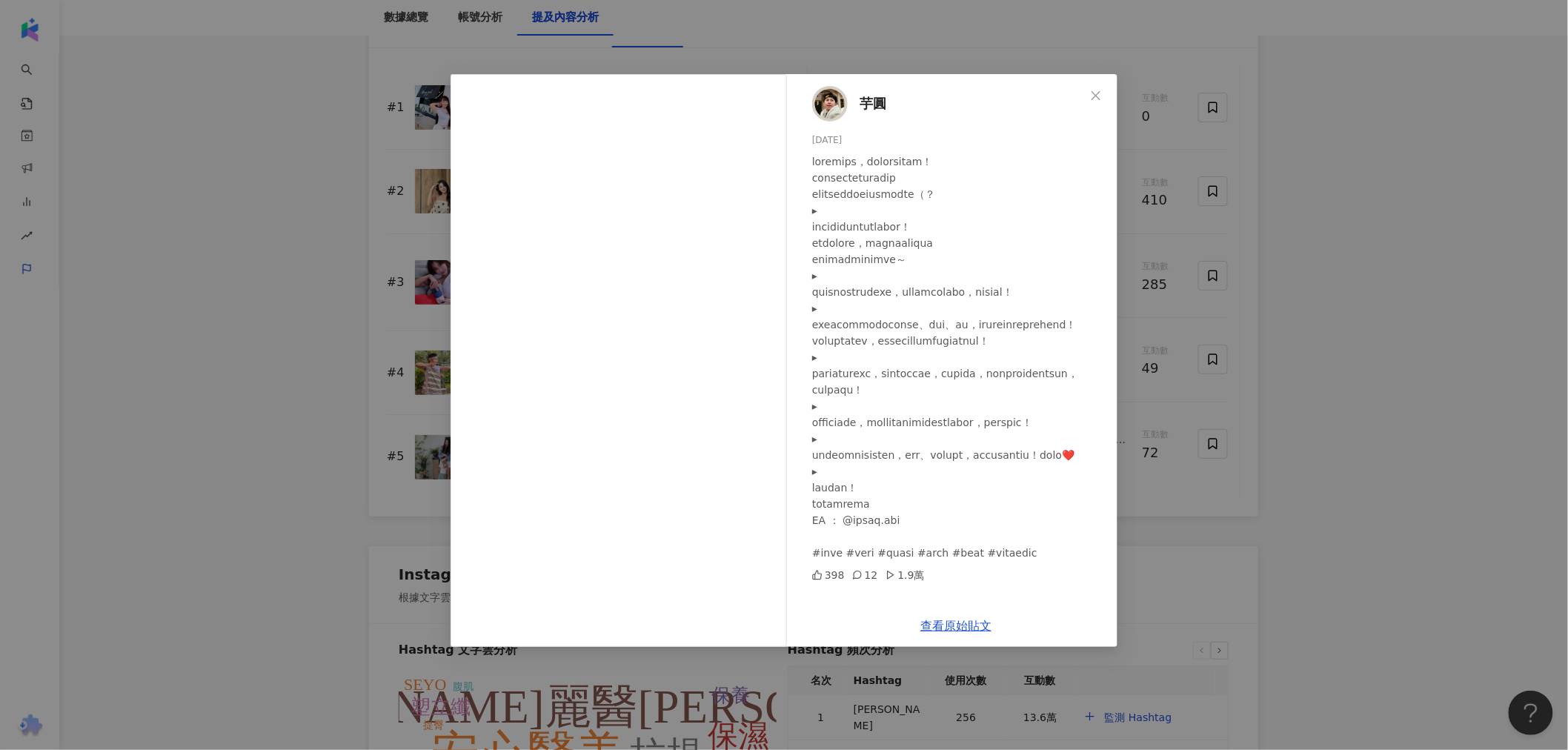
scroll to position [2471, 0]
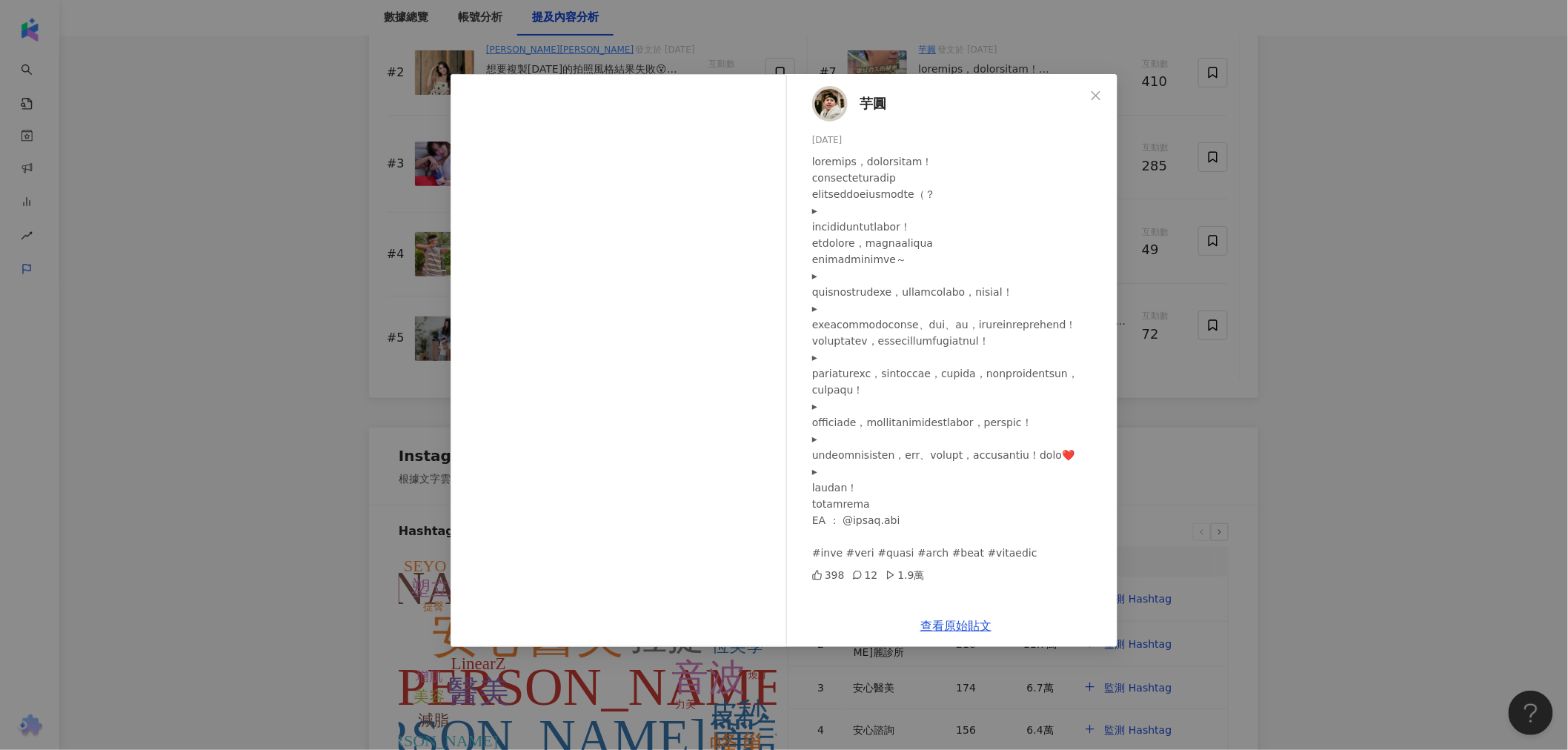
drag, startPoint x: 1102, startPoint y: 93, endPoint x: 1090, endPoint y: 95, distance: 12.2
click at [1098, 93] on span "Close" at bounding box center [1096, 96] width 30 height 12
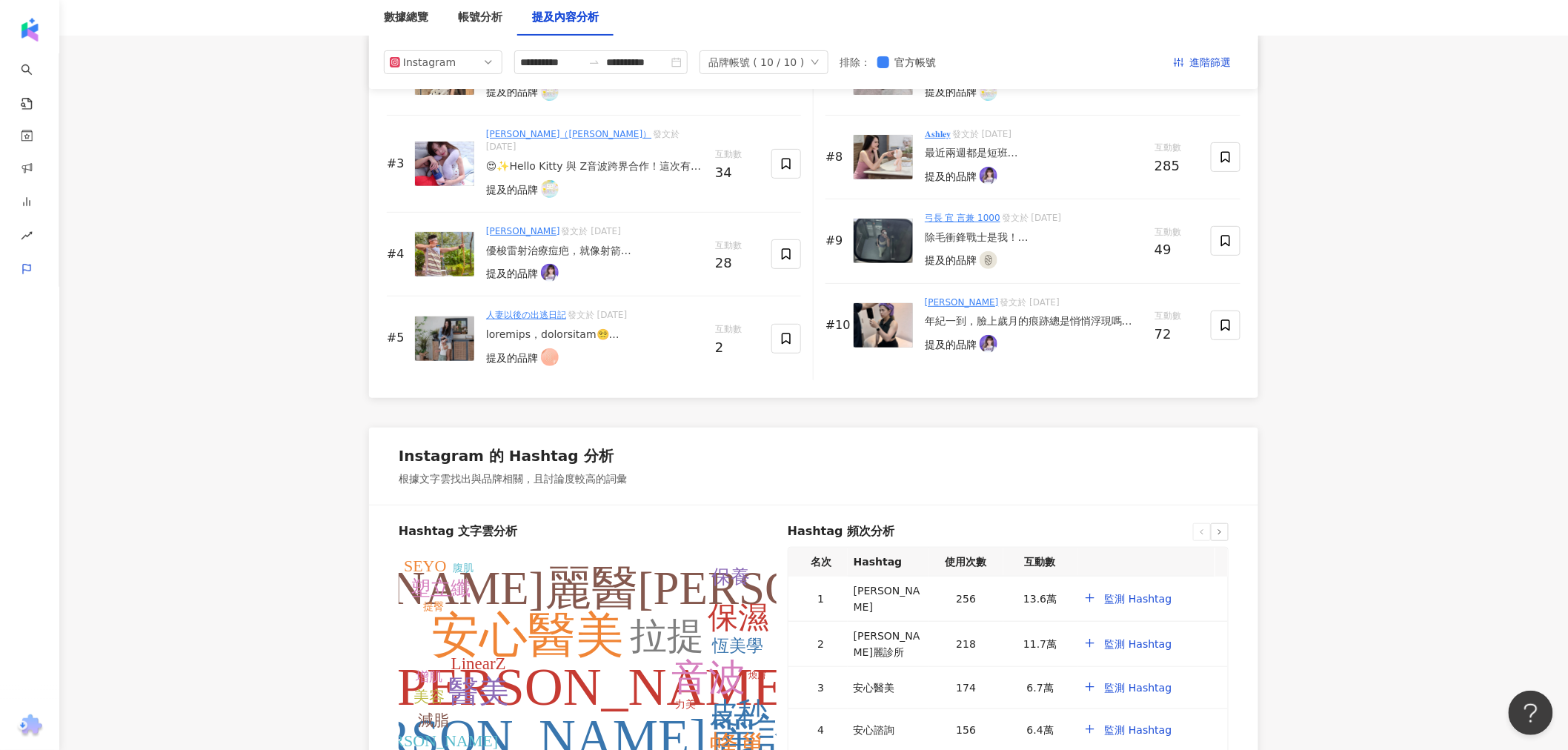
scroll to position [2389, 0]
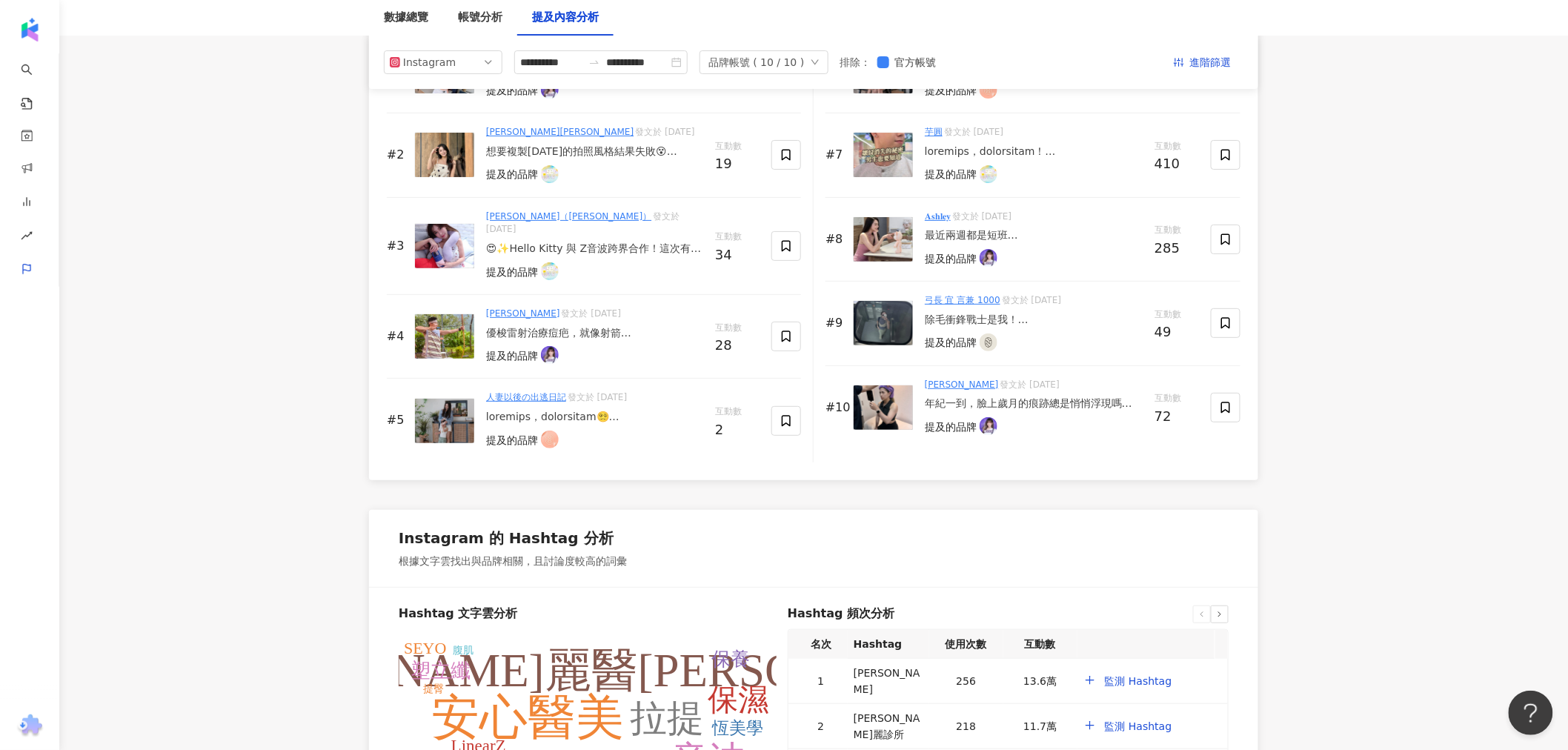
click at [1009, 231] on div "最近兩週都是短班 每天吃吃睡睡練練 身體跟皮膚達到很棒的狀態 但偶爾還是需要來一點科技的力量，雙管齊下！ [PERSON_NAME]新的太能波，讓我偶爾小偷懶…" at bounding box center [1034, 235] width 218 height 15
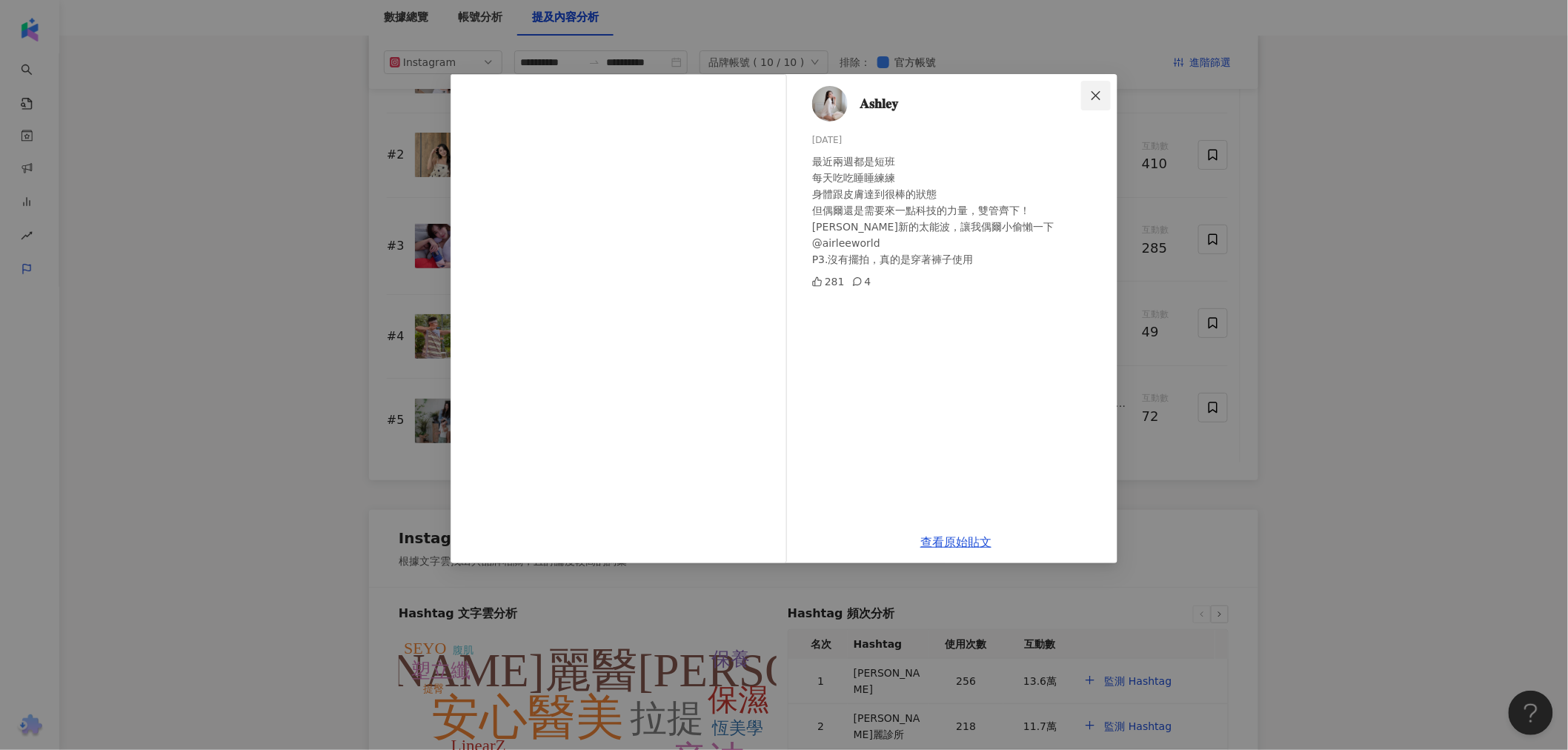
click at [1097, 97] on icon "close" at bounding box center [1097, 96] width 12 height 12
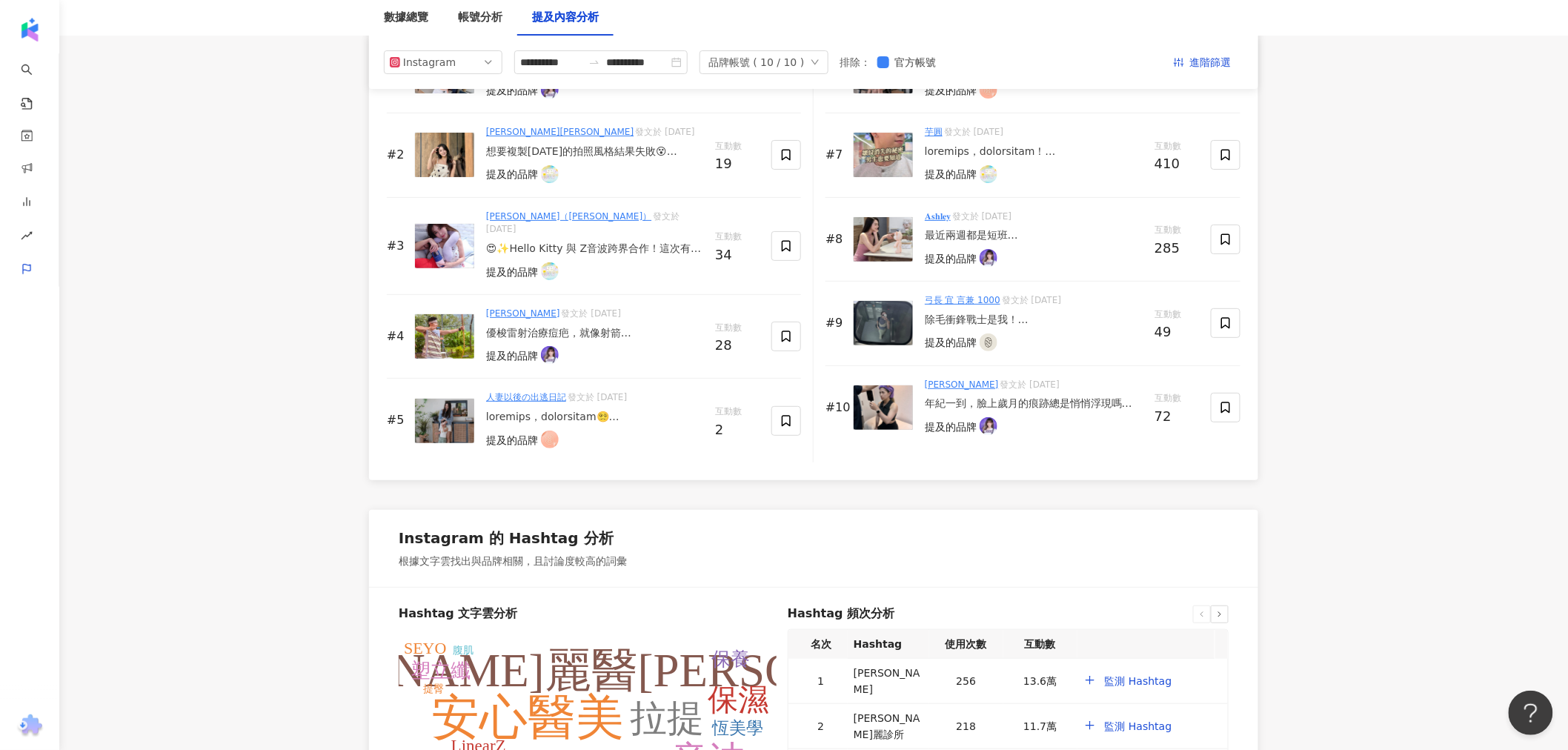
click at [1019, 318] on div "除毛衝鋒戰士是我！ 曾經用刮的 蜜蠟除毛 日式除毛都沒有太大感覺 後來買了居家除[PERSON_NAME]結果因為太懶 根本只有拿來除腋毛🤣 覺得除整支腿手很…" at bounding box center [1034, 320] width 218 height 15
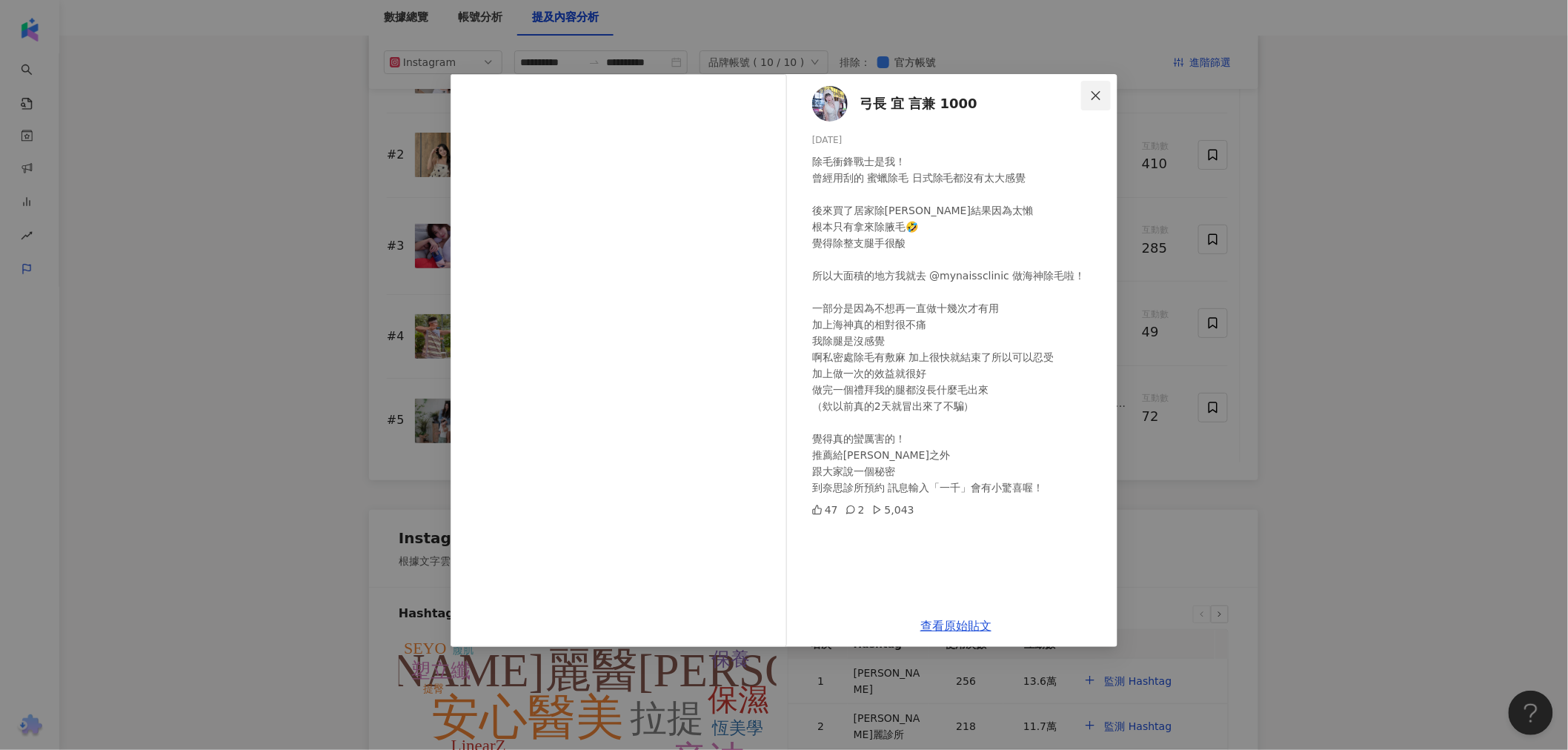
click at [1096, 97] on icon "close" at bounding box center [1096, 95] width 9 height 9
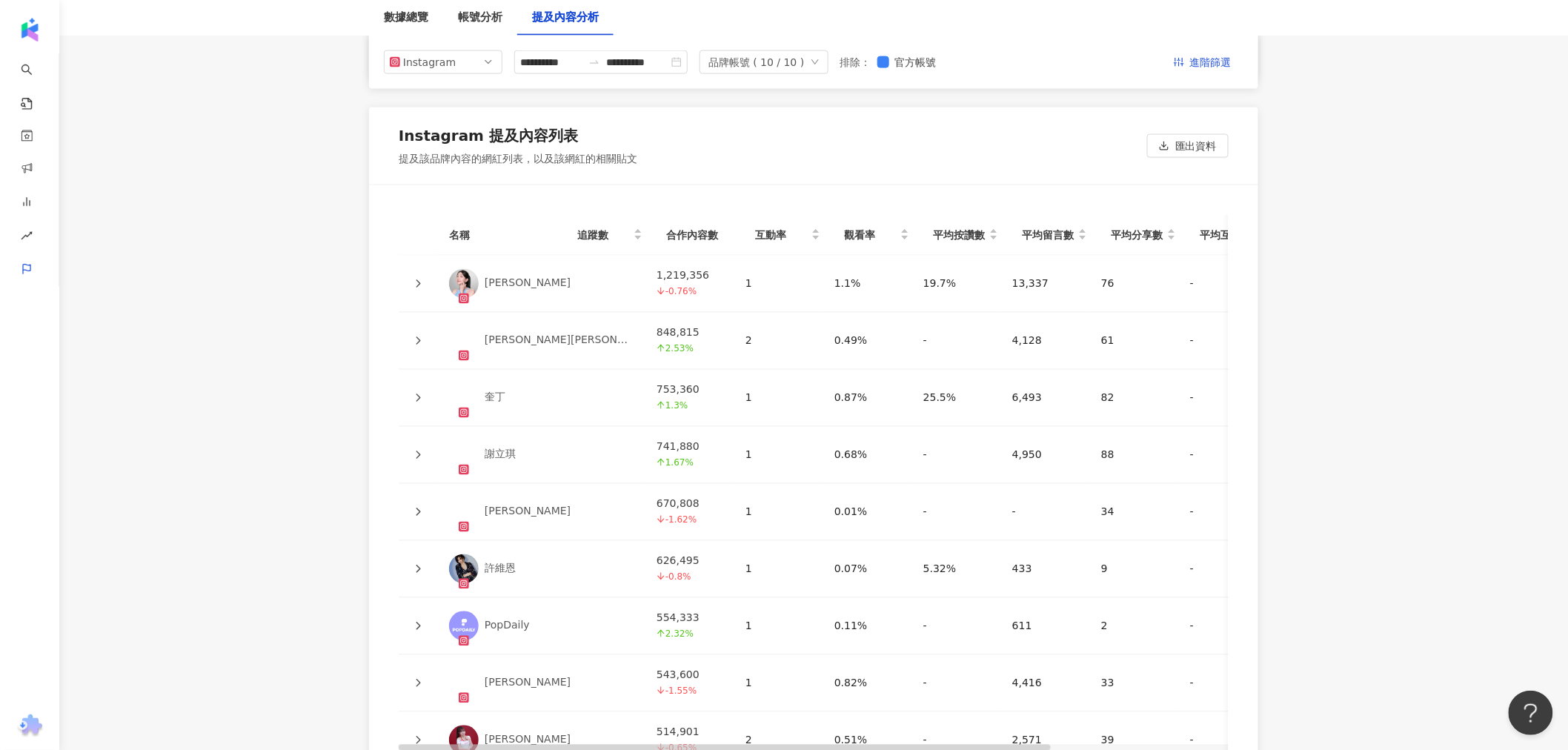
scroll to position [3213, 0]
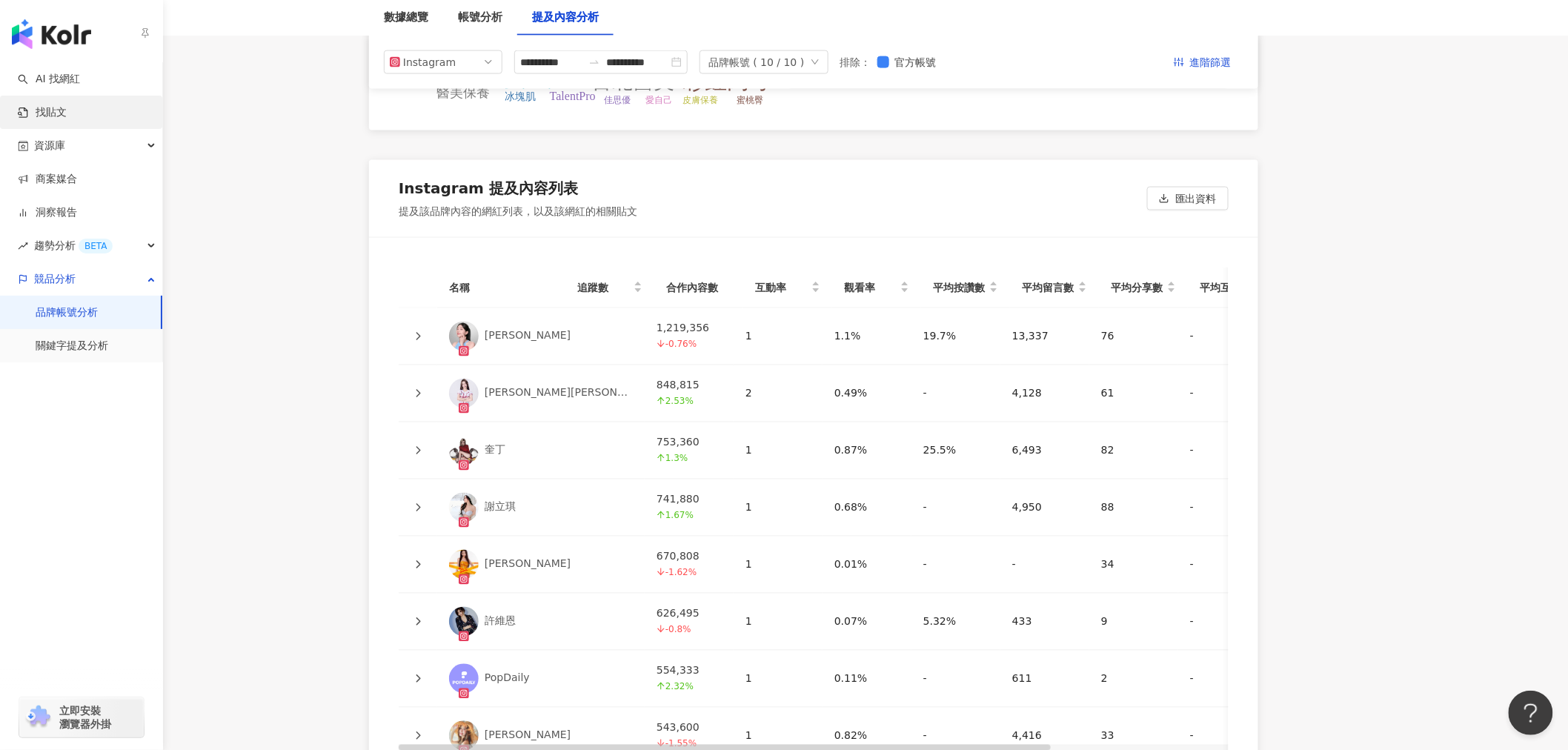
click at [63, 114] on link "找貼文" at bounding box center [42, 112] width 49 height 15
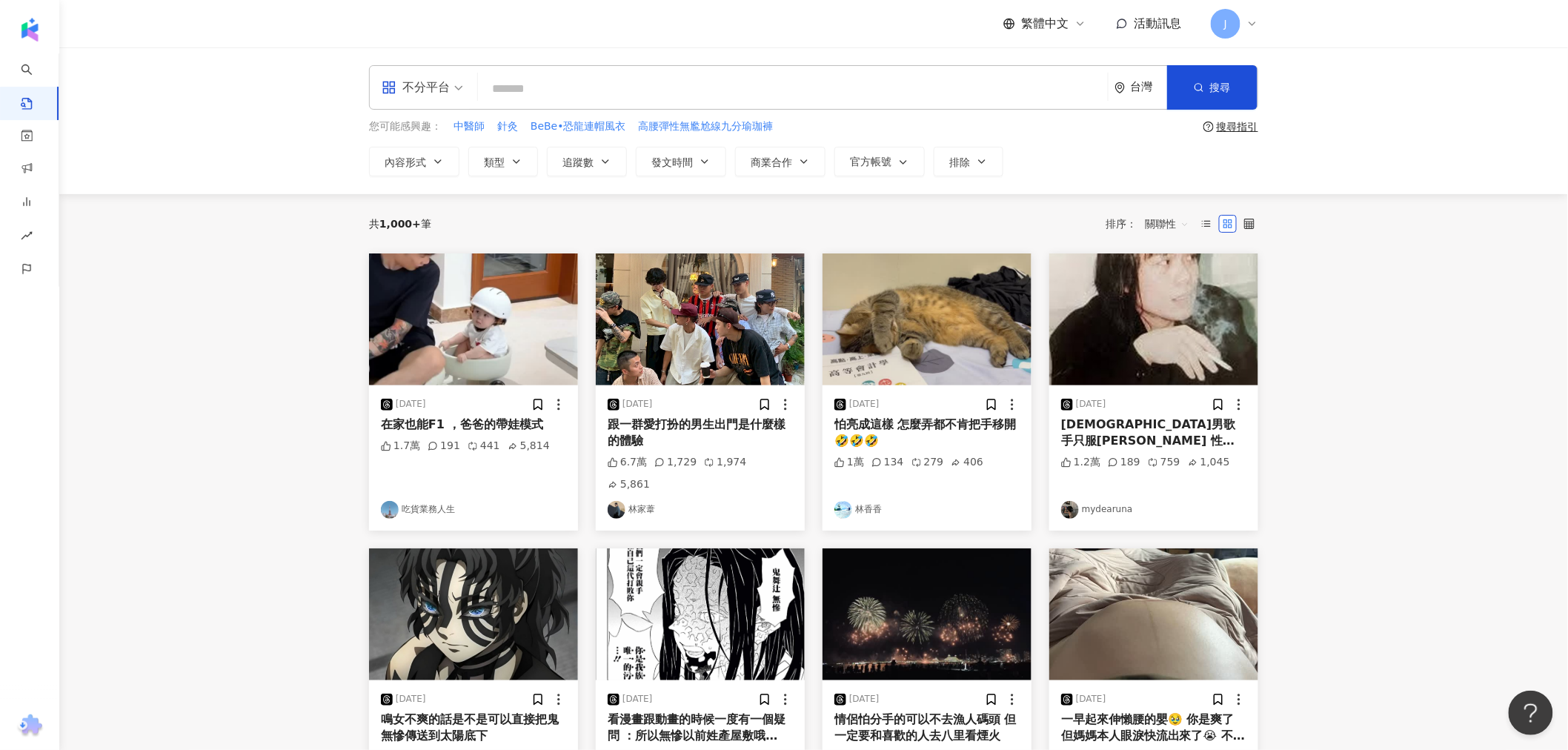
click at [500, 83] on input "search" at bounding box center [792, 89] width 618 height 32
type input "*"
type input "**"
click at [1227, 82] on span "搜尋" at bounding box center [1221, 88] width 21 height 12
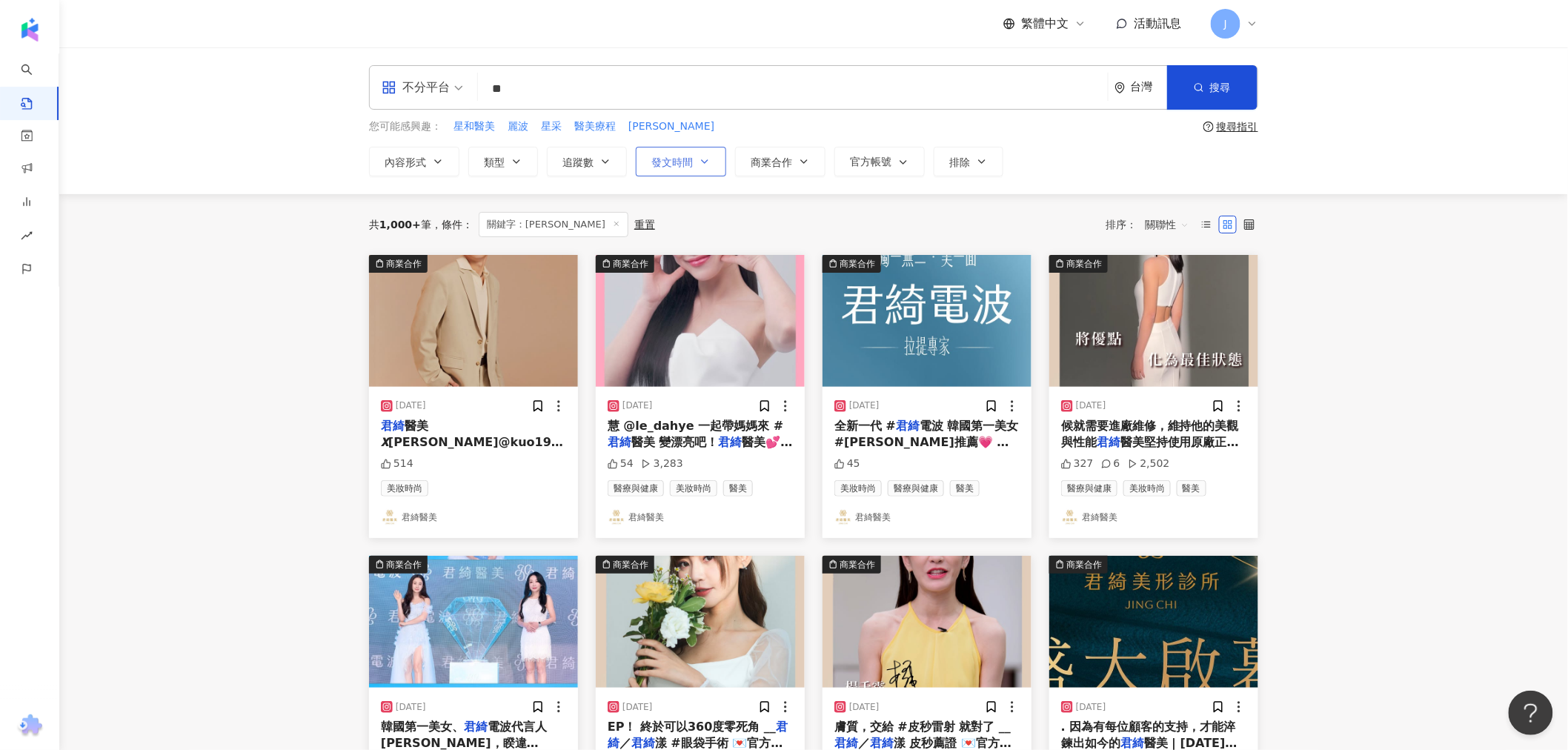
click at [665, 163] on span "發文時間" at bounding box center [672, 163] width 42 height 12
click at [1344, 318] on main "不分平台 ** 台灣 搜尋 您可能感興趣： 星和醫美 麗波 星采 醫美療程 [PERSON_NAME] 搜尋指引 內容形式 類型 追蹤數 發文時間 [DATE…" at bounding box center [813, 654] width 1509 height 1214
click at [1166, 228] on span "關聯性" at bounding box center [1167, 224] width 44 height 23
click at [1186, 382] on div "發文時間" at bounding box center [1170, 381] width 42 height 17
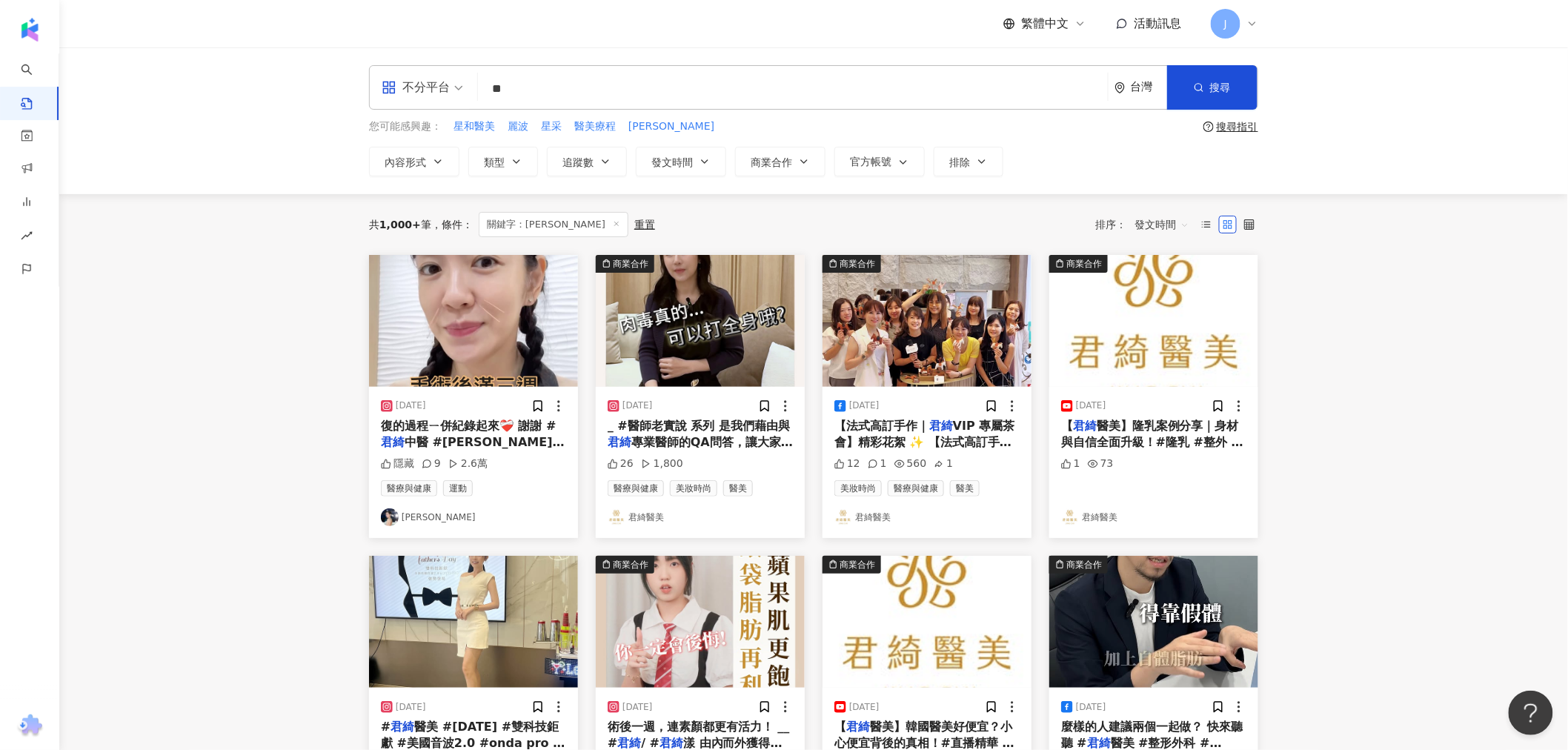
click at [537, 446] on span "中醫 #[PERSON_NAME] 醫師妙手回春❣️ @" at bounding box center [472, 450] width 183 height 30
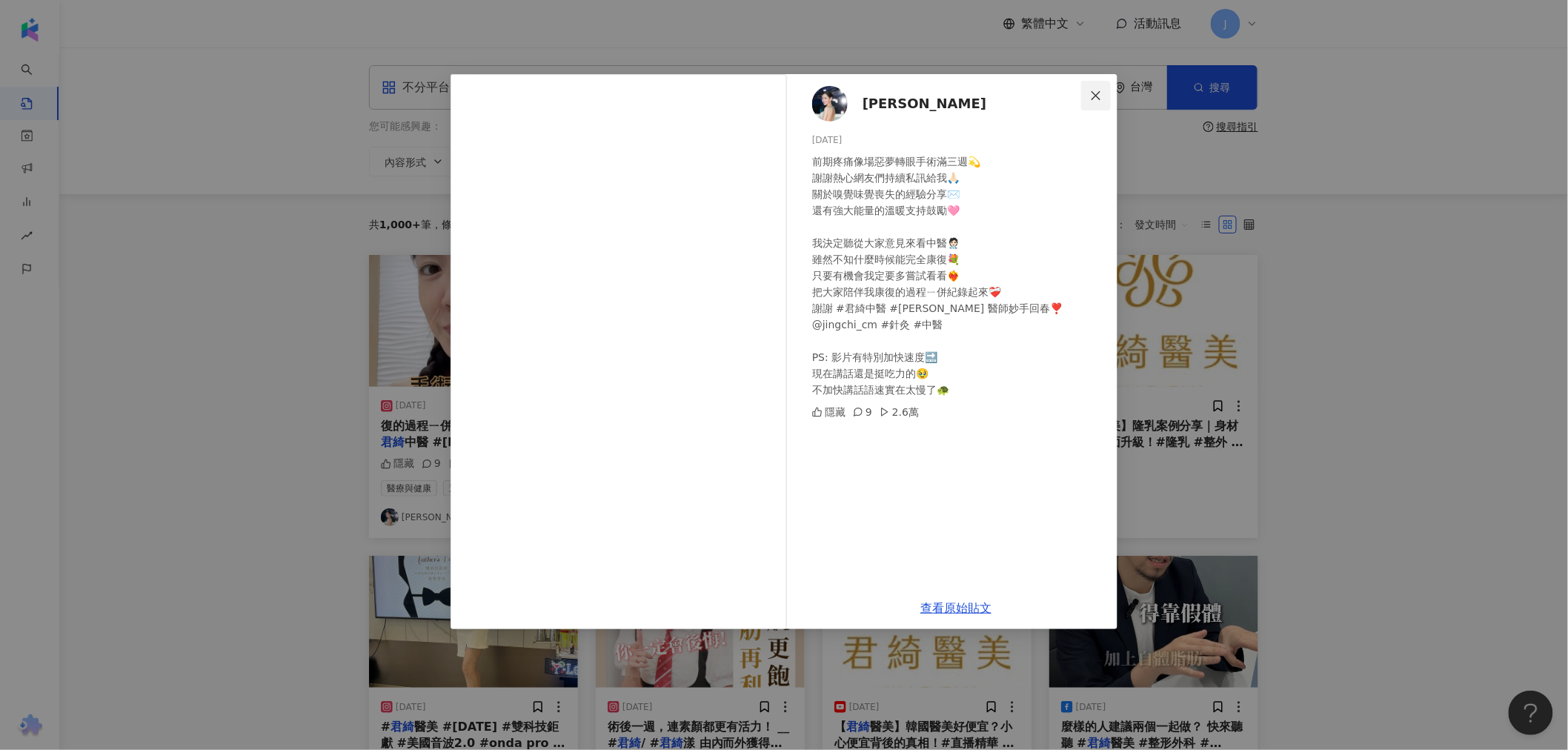
click at [1096, 91] on icon "close" at bounding box center [1097, 96] width 12 height 12
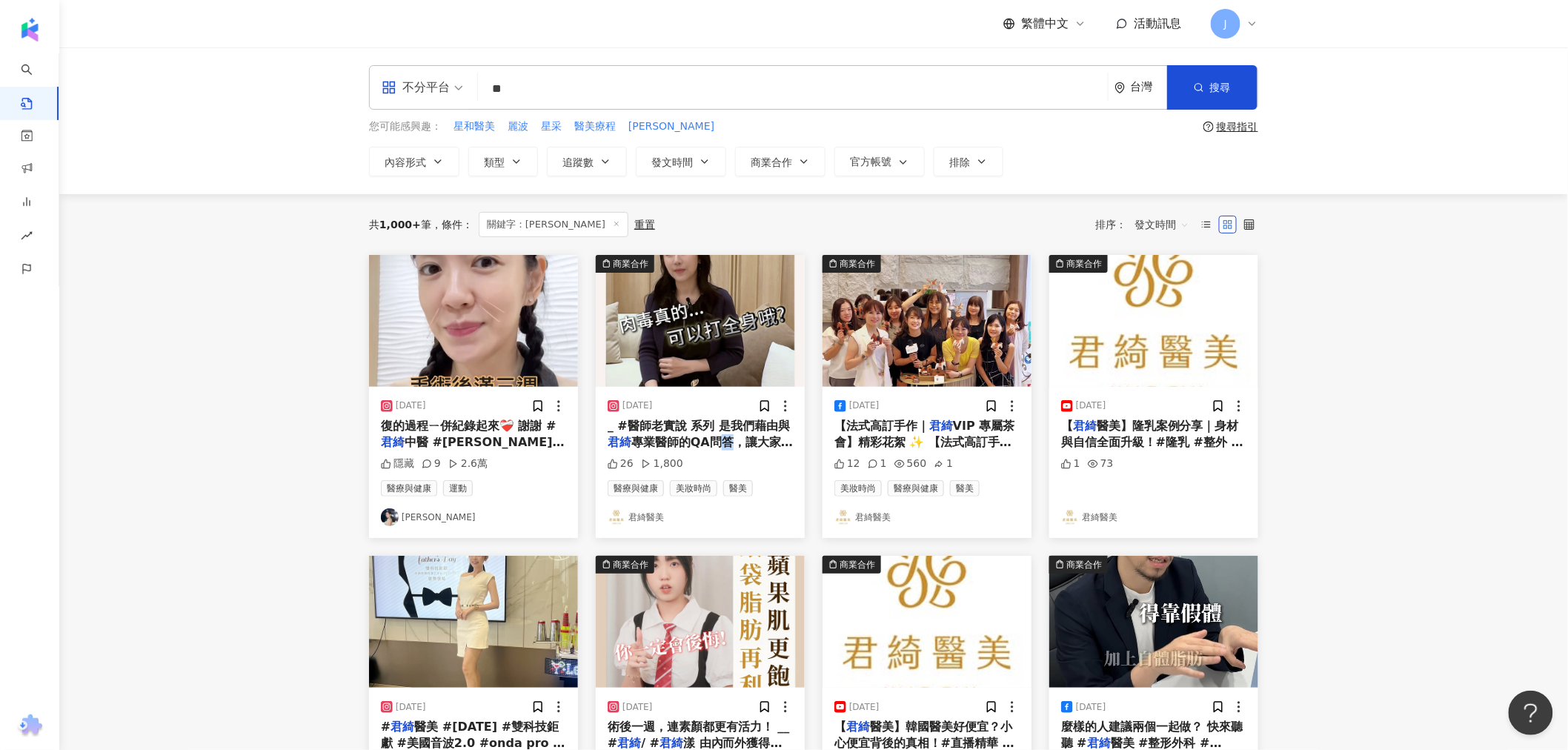
click at [726, 442] on span "專業醫師的QA問答，讓大家能更認識醫" at bounding box center [700, 450] width 185 height 30
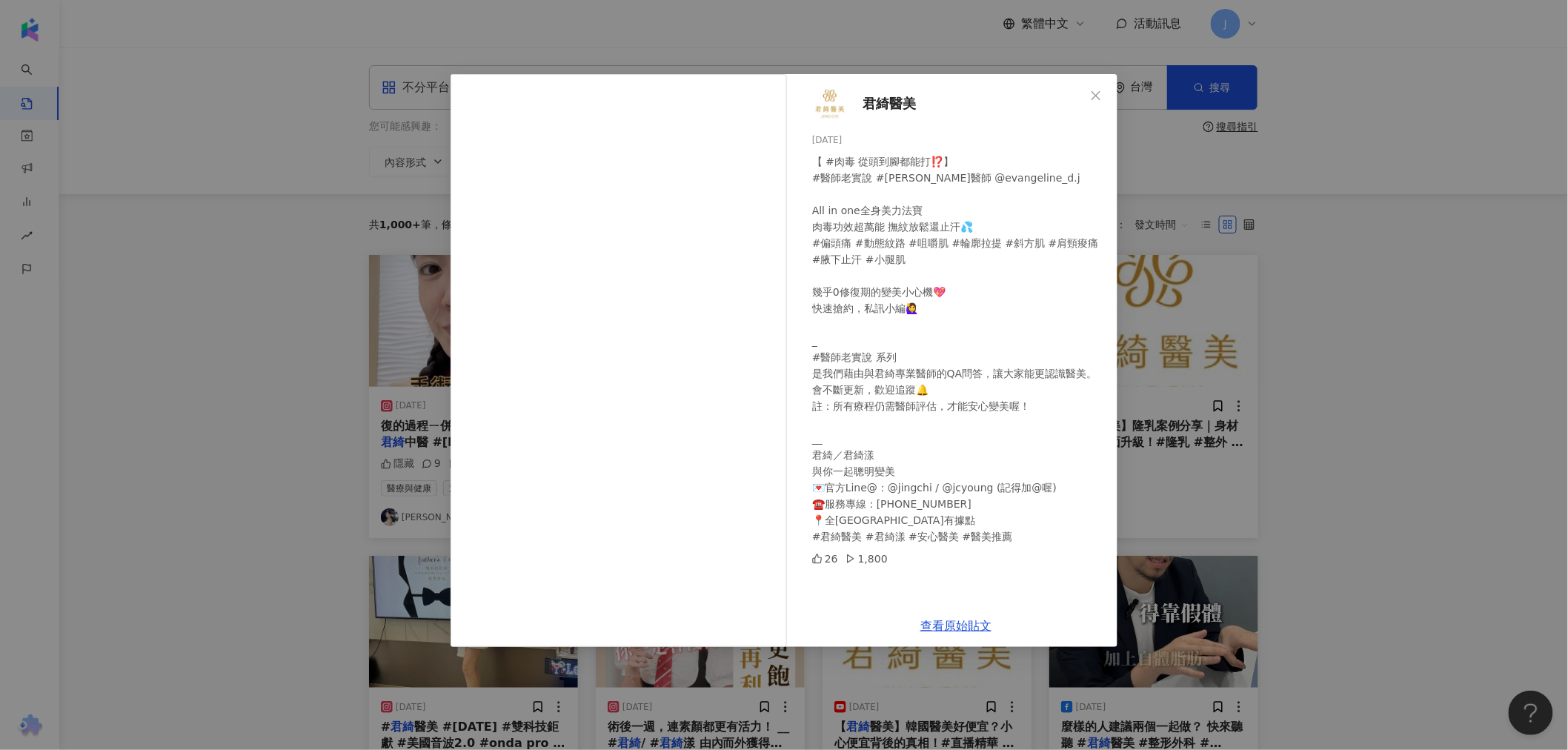
click at [1451, 353] on div "君綺醫美 [DATE] 【 #肉毒 從頭到腳都能打⁉️】 #醫師老實說 #[PERSON_NAME]醫師 @evangeline_d.j All in one…" at bounding box center [784, 375] width 1568 height 750
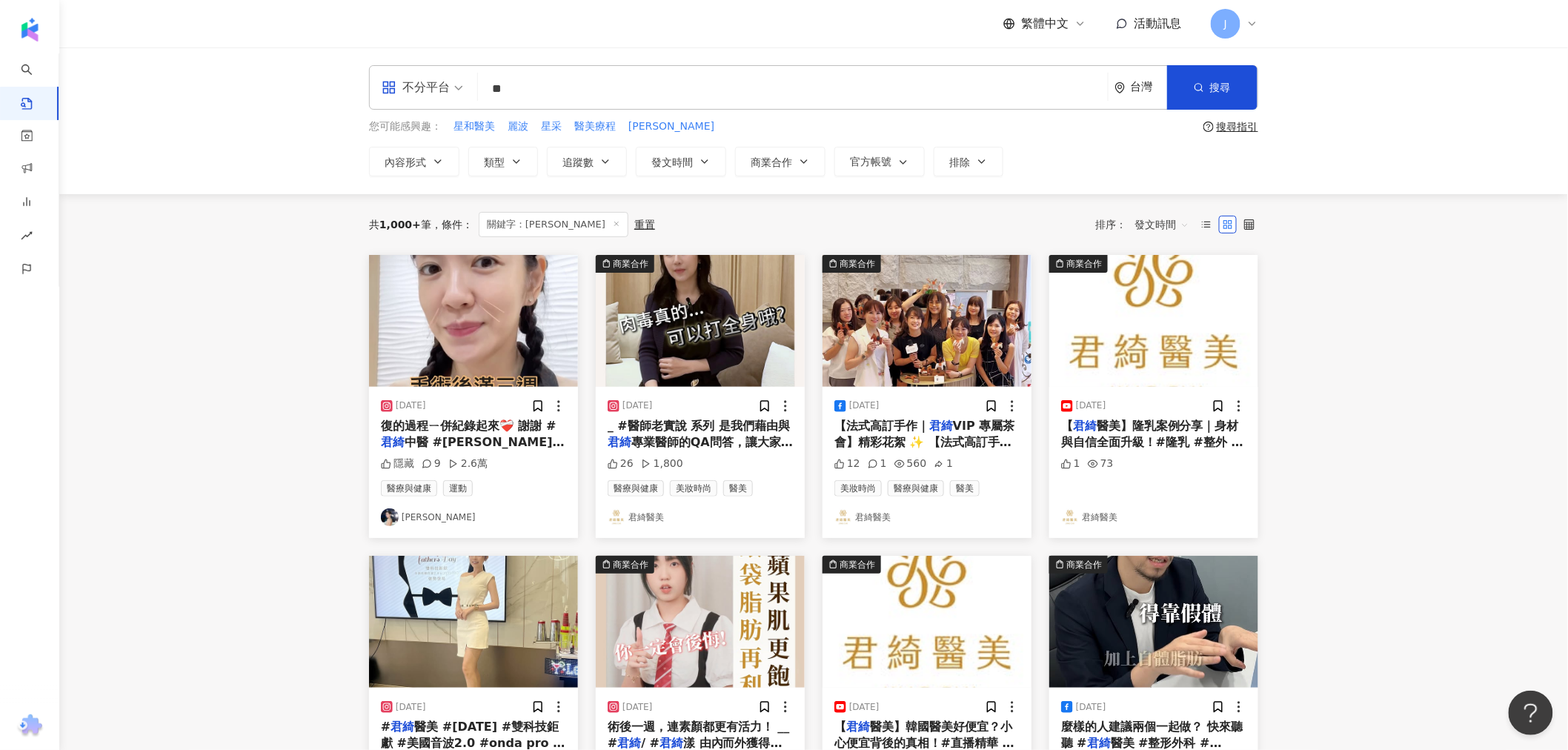
click at [513, 448] on span "中醫 #[PERSON_NAME] 醫師妙手回春❣️ @" at bounding box center [472, 450] width 183 height 30
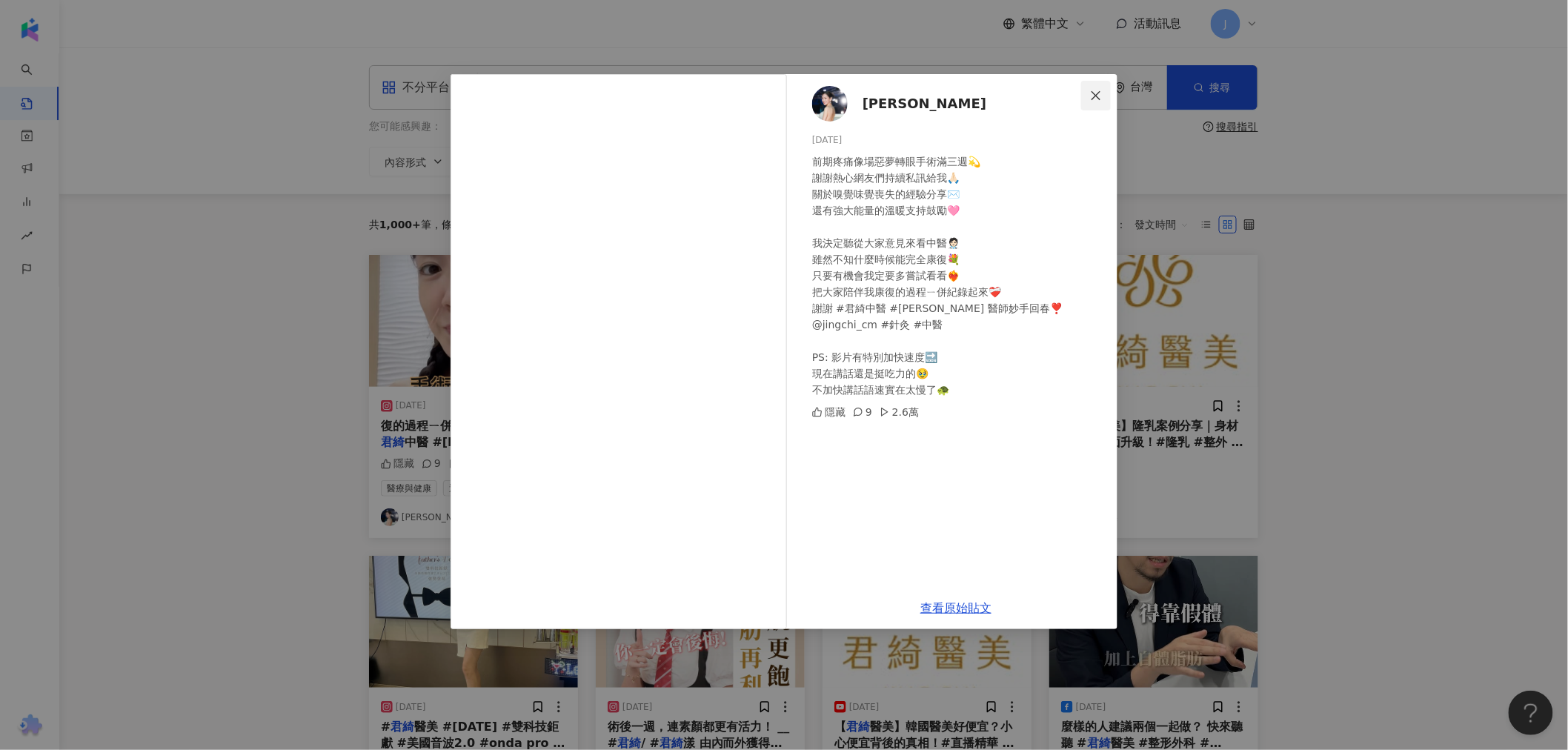
click at [1085, 93] on span "Close" at bounding box center [1096, 96] width 30 height 12
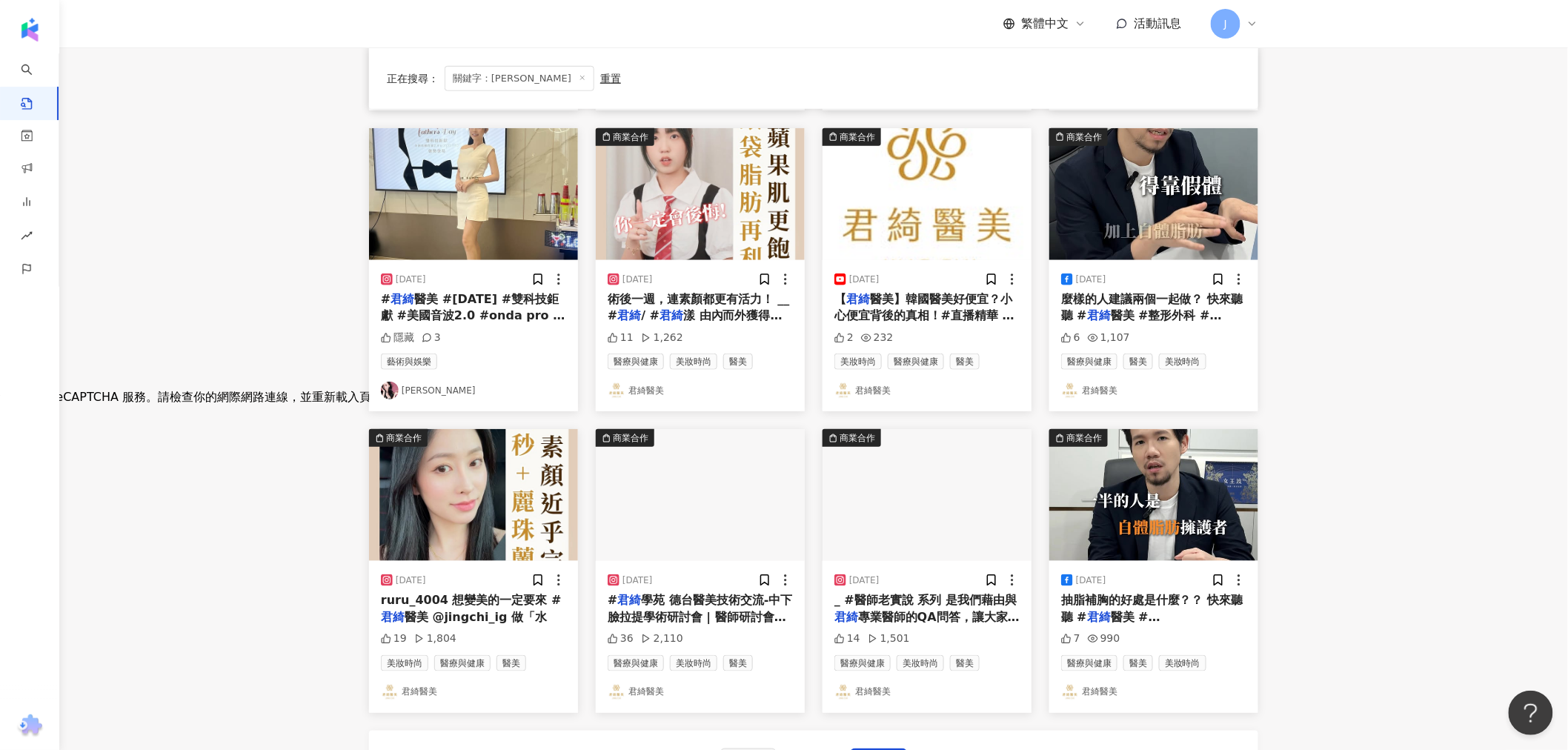
scroll to position [412, 0]
